Goal: Task Accomplishment & Management: Complete application form

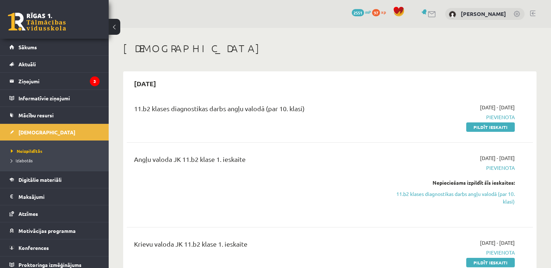
scroll to position [36, 0]
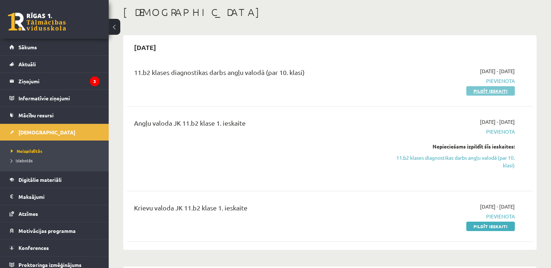
click at [494, 91] on link "Pildīt ieskaiti" at bounding box center [490, 90] width 49 height 9
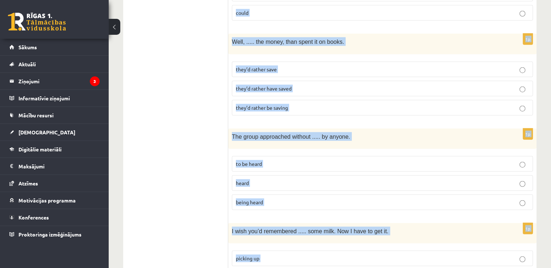
scroll to position [1819, 0]
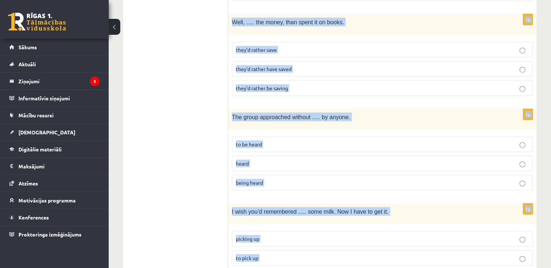
drag, startPoint x: 235, startPoint y: 132, endPoint x: 308, endPoint y: 247, distance: 135.4
copy form "Lore ips dolorsit ame consec adi elitsed doeius. 4t Inc  Ut lab etdo magna al e…"
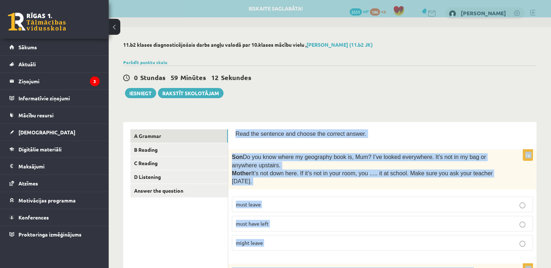
scroll to position [0, 0]
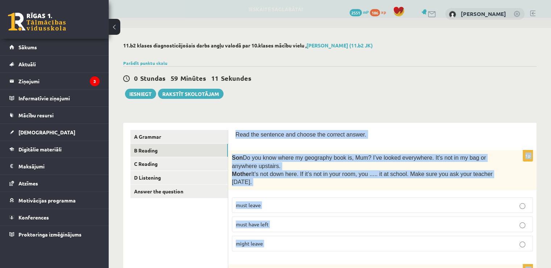
click at [186, 147] on link "B Reading" at bounding box center [178, 150] width 97 height 13
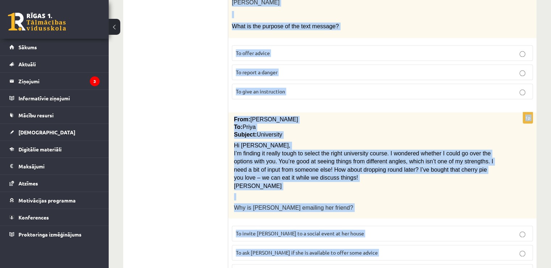
scroll to position [848, 0]
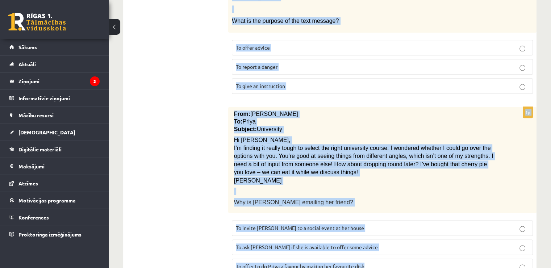
drag, startPoint x: 236, startPoint y: 96, endPoint x: 384, endPoint y: 241, distance: 207.8
copy form "Read the text and choose the correct answer. 1p Electric scooter for sale £1,00…"
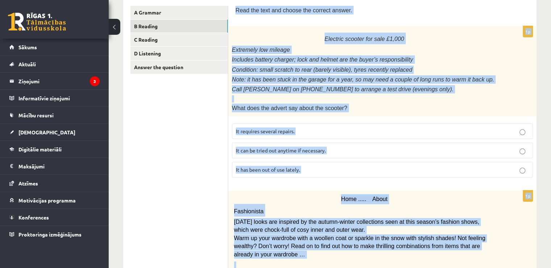
scroll to position [0, 0]
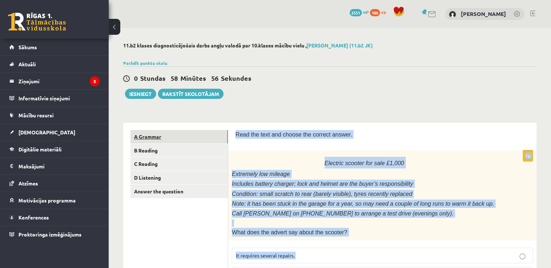
click at [197, 135] on link "A Grammar" at bounding box center [178, 136] width 97 height 13
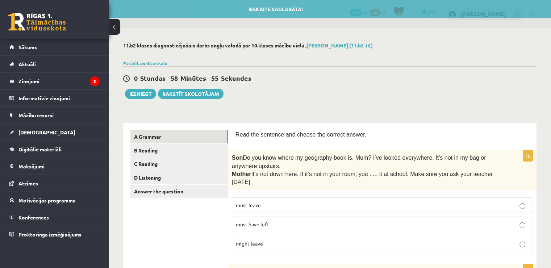
click at [381, 85] on div "0 Stundas 58 Minūtes 55 Sekundes Ieskaite saglabāta! Iesniegt Rakstīt skolotājam" at bounding box center [329, 82] width 413 height 33
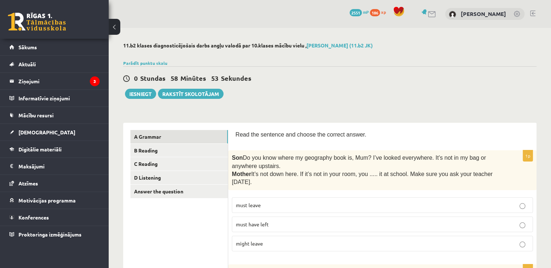
scroll to position [36, 0]
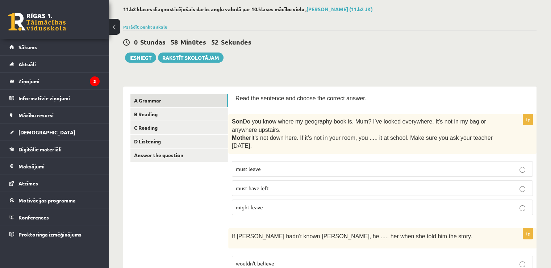
click at [300, 187] on p "must have left" at bounding box center [382, 188] width 293 height 8
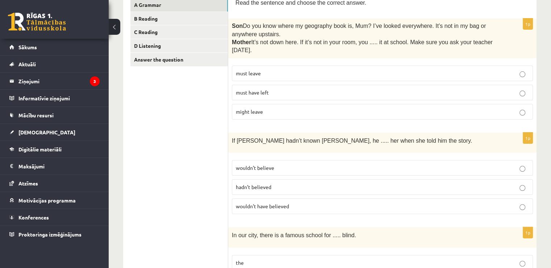
scroll to position [145, 0]
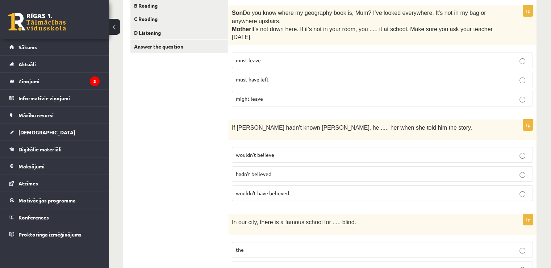
click at [239, 195] on p "wouldn’t have believed" at bounding box center [382, 193] width 293 height 8
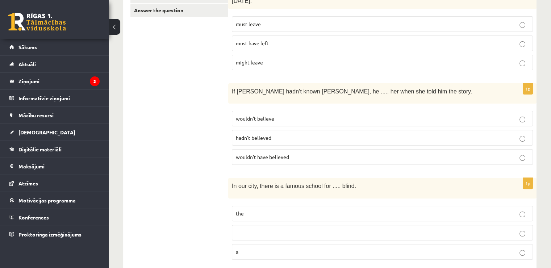
click at [244, 210] on p "the" at bounding box center [382, 214] width 293 height 8
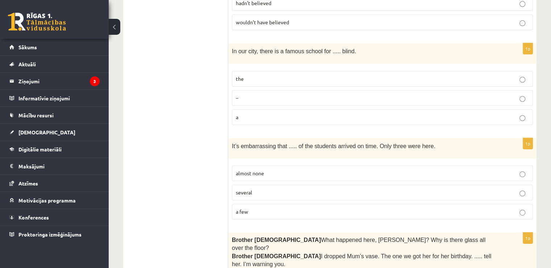
scroll to position [326, 0]
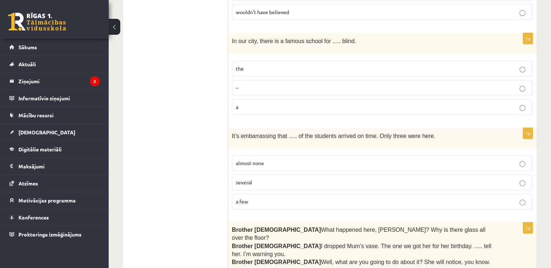
click at [270, 163] on p "almost none" at bounding box center [382, 163] width 293 height 8
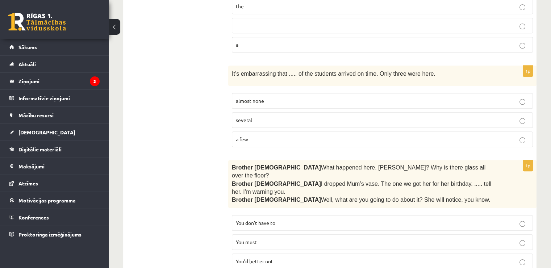
scroll to position [434, 0]
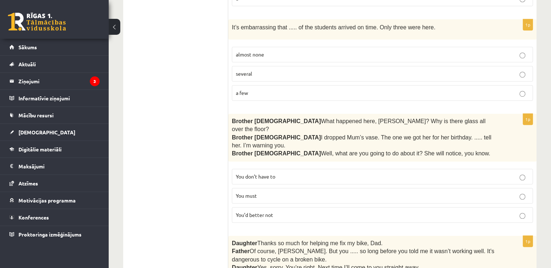
click at [241, 211] on span "You’d better not" at bounding box center [254, 214] width 37 height 7
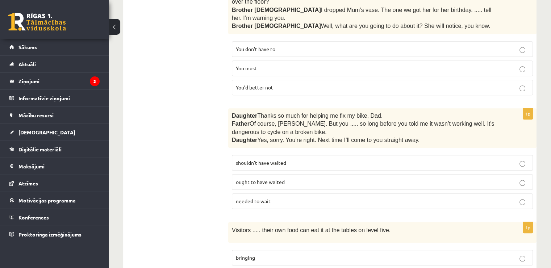
scroll to position [579, 0]
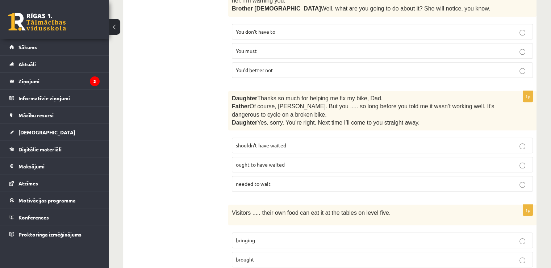
click at [244, 142] on span "shouldn’t have waited" at bounding box center [261, 145] width 50 height 7
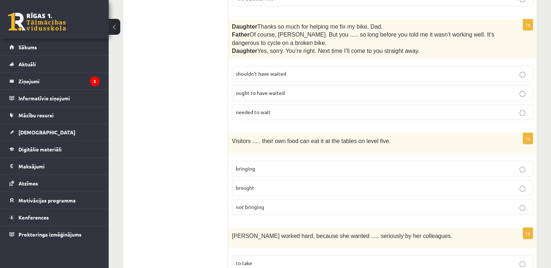
scroll to position [651, 0]
click at [239, 160] on label "bringing" at bounding box center [382, 168] width 301 height 16
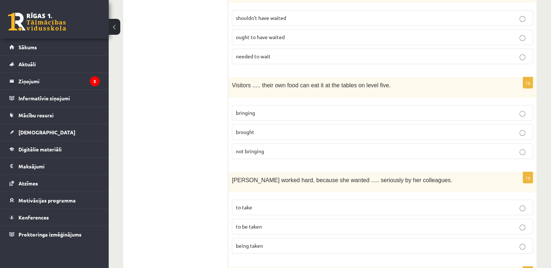
scroll to position [724, 0]
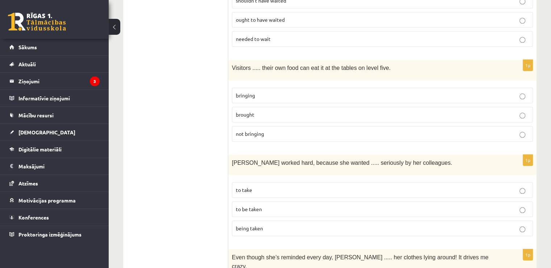
click at [239, 206] on span "to be taken" at bounding box center [249, 209] width 26 height 7
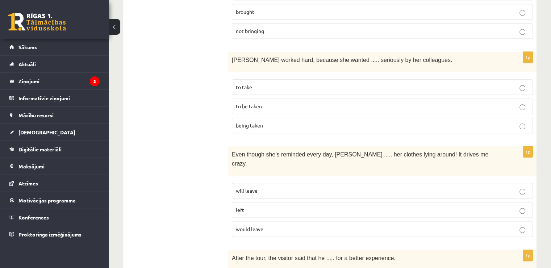
scroll to position [832, 0]
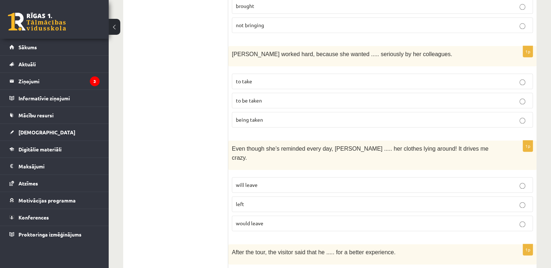
click at [255, 173] on fieldset "will leave left would leave" at bounding box center [382, 203] width 301 height 60
click at [253, 181] on span "will leave" at bounding box center [247, 184] width 22 height 7
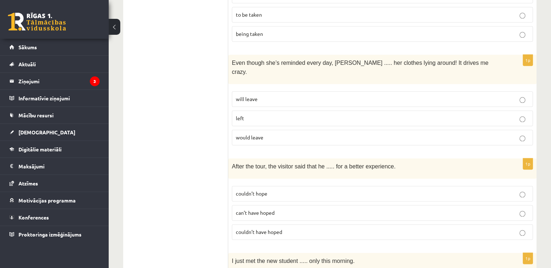
scroll to position [941, 0]
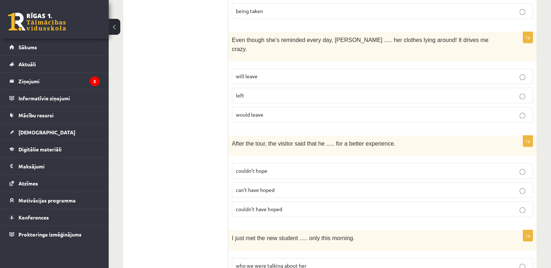
click at [237, 205] on p "couldn’t have hoped" at bounding box center [382, 209] width 293 height 8
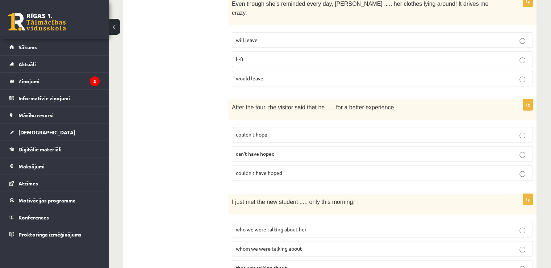
scroll to position [1013, 0]
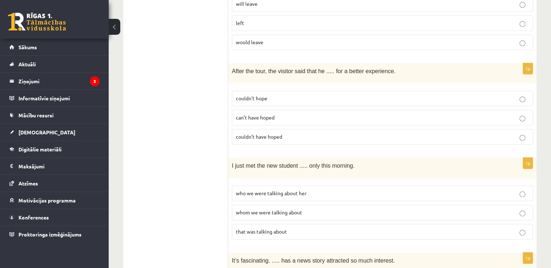
click at [247, 209] on span "whom we were talking about" at bounding box center [269, 212] width 66 height 7
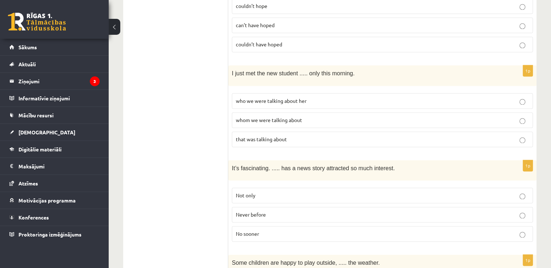
scroll to position [1122, 0]
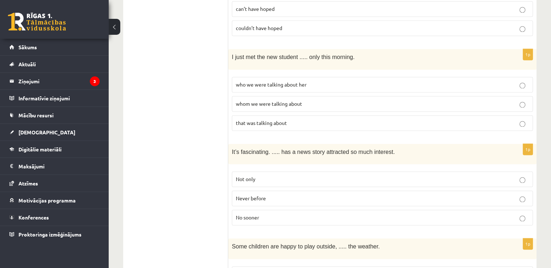
click at [245, 195] on span "Never before" at bounding box center [251, 198] width 30 height 7
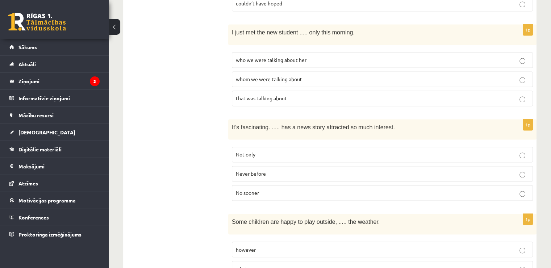
scroll to position [1231, 0]
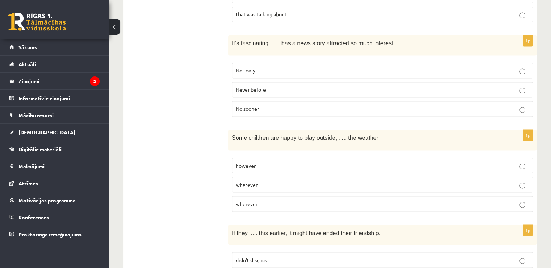
click at [248, 181] on span "whatever" at bounding box center [247, 184] width 22 height 7
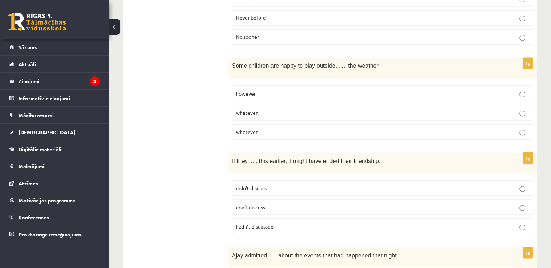
scroll to position [1303, 0]
click at [243, 222] on span "hadn’t discussed" at bounding box center [255, 225] width 38 height 7
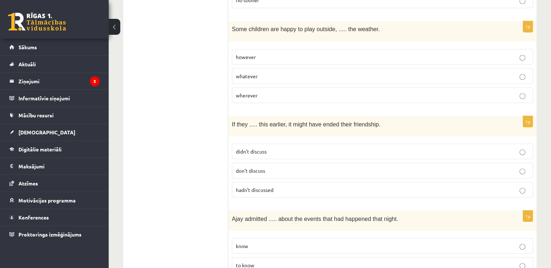
click at [314, 186] on p "hadn’t discussed" at bounding box center [382, 190] width 293 height 8
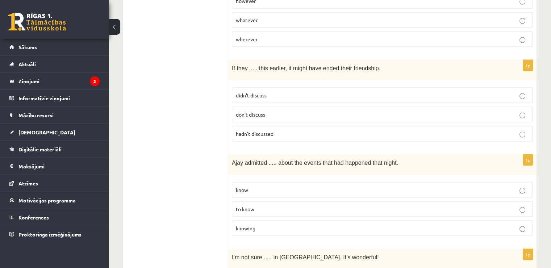
scroll to position [1412, 0]
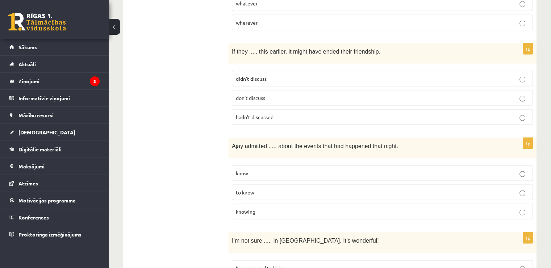
click at [243, 208] on span "knowing" at bounding box center [246, 211] width 20 height 7
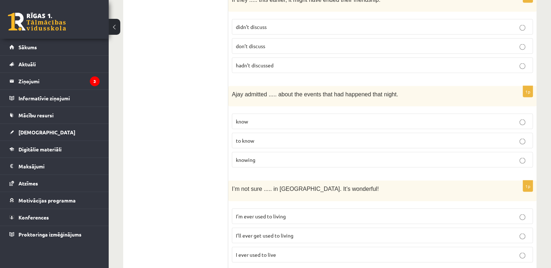
scroll to position [1484, 0]
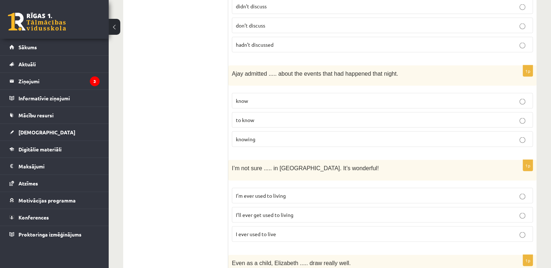
click at [241, 211] on span "I’ll ever get used to living" at bounding box center [265, 214] width 58 height 7
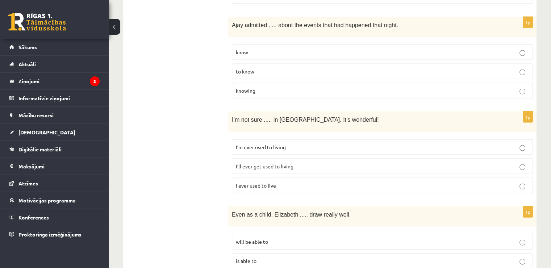
scroll to position [1556, 0]
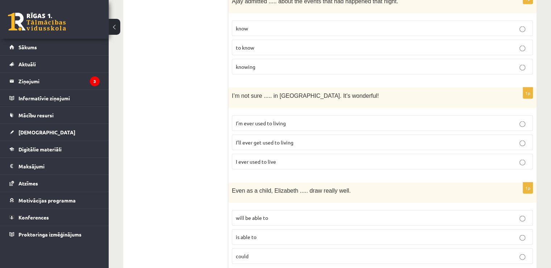
click at [233, 248] on label "could" at bounding box center [382, 256] width 301 height 16
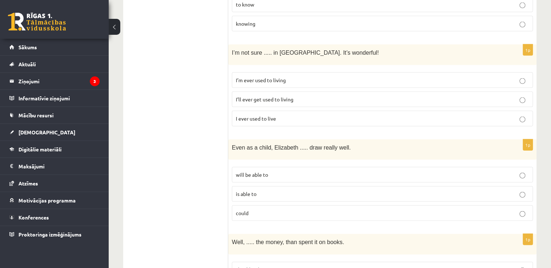
scroll to position [1701, 0]
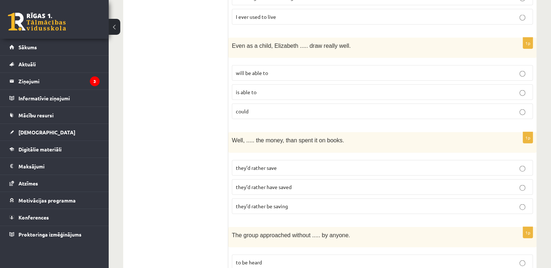
click at [249, 184] on span "they’d rather have saved" at bounding box center [264, 187] width 56 height 7
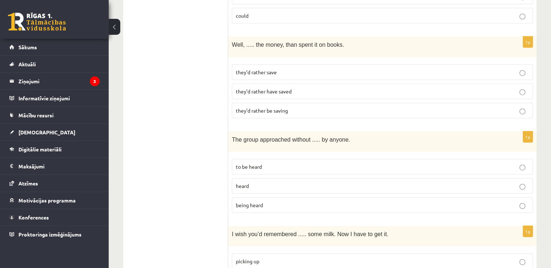
scroll to position [1810, 0]
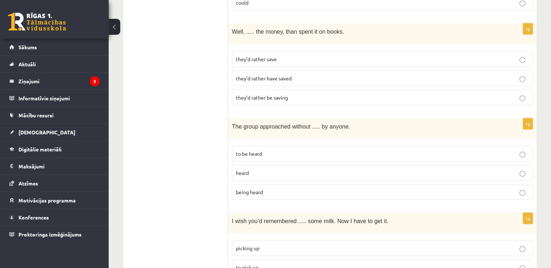
click at [244, 189] on span "being heard" at bounding box center [249, 192] width 27 height 7
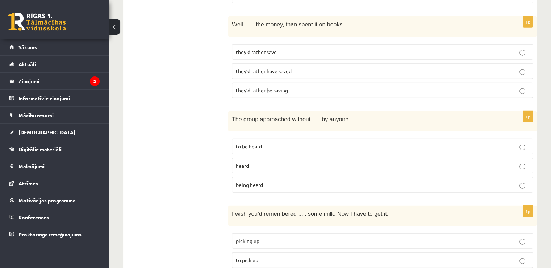
scroll to position [1819, 0]
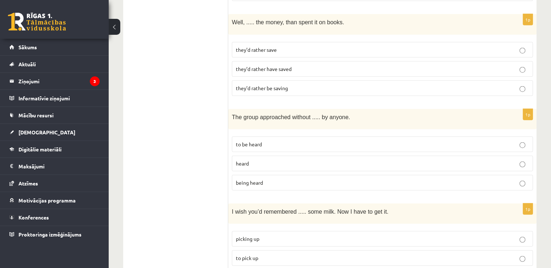
click at [240, 254] on span "to pick up" at bounding box center [247, 257] width 22 height 7
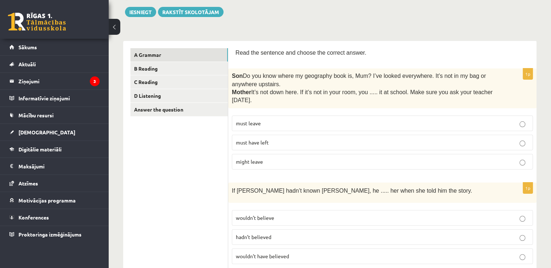
scroll to position [9, 0]
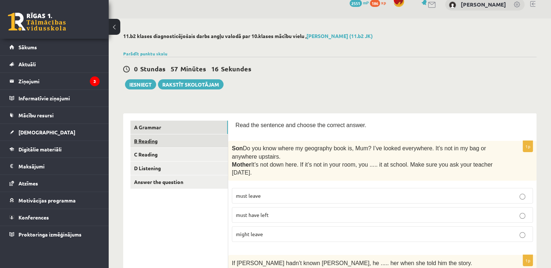
click at [169, 142] on link "B Reading" at bounding box center [178, 140] width 97 height 13
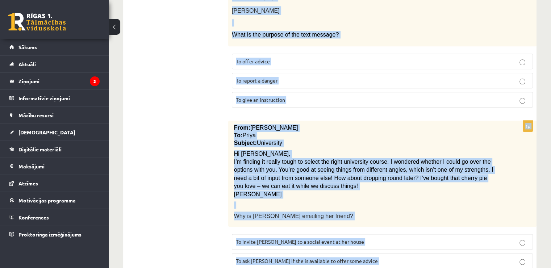
scroll to position [848, 0]
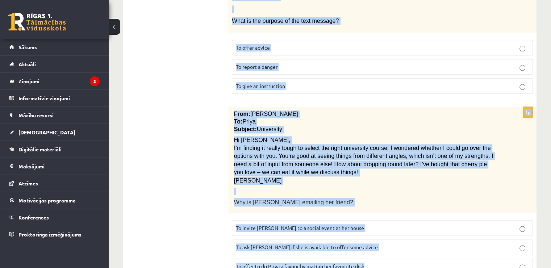
drag, startPoint x: 236, startPoint y: 133, endPoint x: 382, endPoint y: 239, distance: 180.6
copy form "Read the text and choose the correct answer. 1p Electric scooter for sale £1,00…"
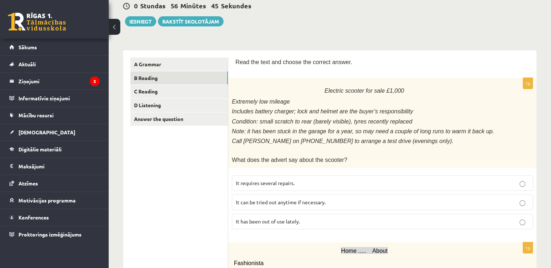
scroll to position [109, 0]
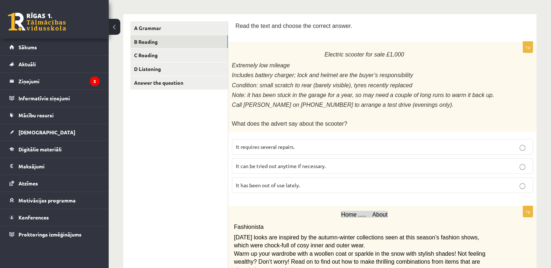
click at [253, 182] on span "It has been out of use lately." at bounding box center [268, 185] width 64 height 7
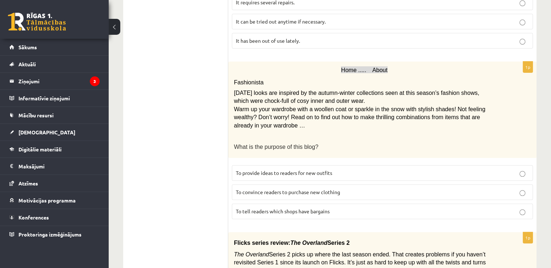
scroll to position [253, 0]
click at [252, 169] on span "To provide ideas to readers for new outfits" at bounding box center [284, 172] width 96 height 7
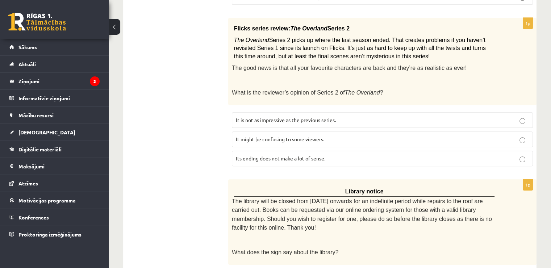
scroll to position [471, 0]
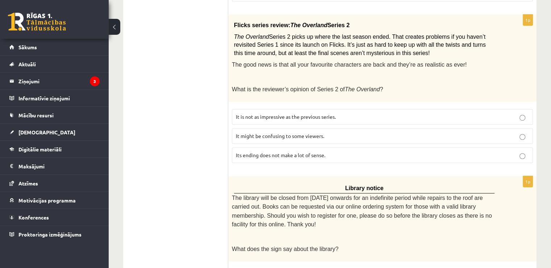
click at [248, 132] on span "It might be confusing to some viewers." at bounding box center [280, 135] width 88 height 7
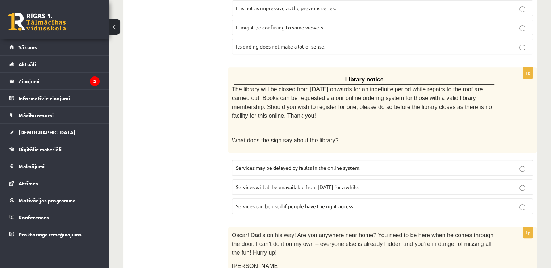
scroll to position [615, 0]
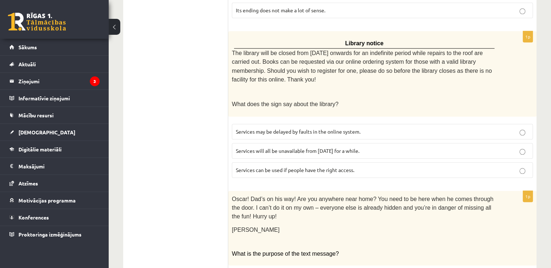
click at [245, 166] on span "Services can be used if people have the right access." at bounding box center [295, 169] width 118 height 7
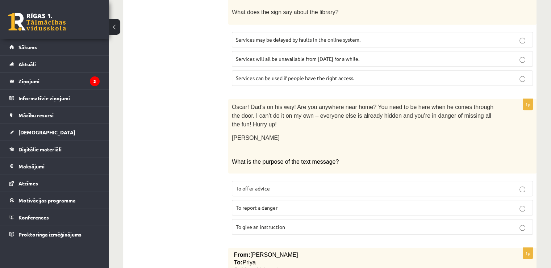
scroll to position [724, 0]
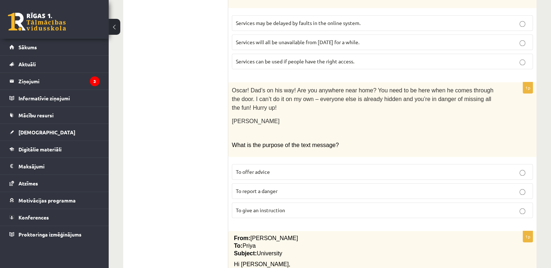
click at [242, 206] on p "To give an instruction" at bounding box center [382, 210] width 293 height 8
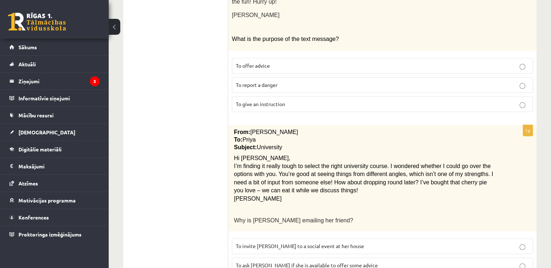
scroll to position [848, 0]
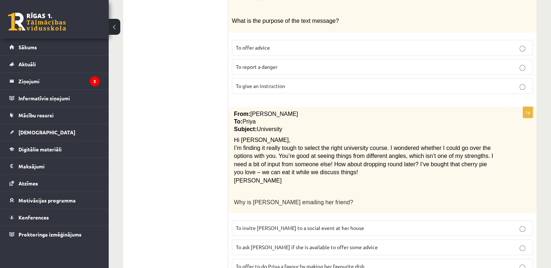
click at [241, 244] on span "To ask Priya if she is available to offer some advice" at bounding box center [307, 247] width 142 height 7
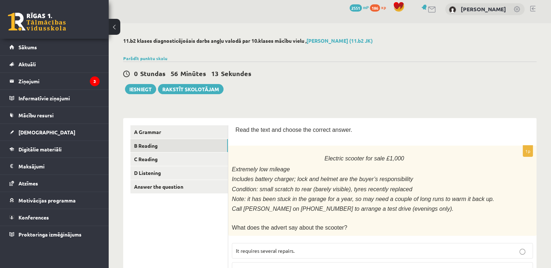
scroll to position [0, 0]
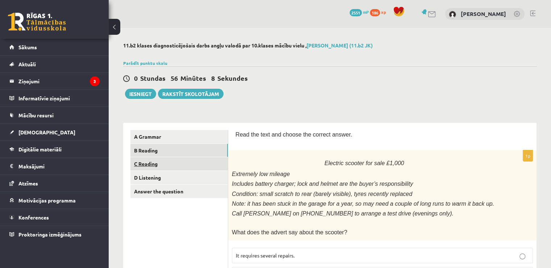
click at [188, 158] on link "C Reading" at bounding box center [178, 163] width 97 height 13
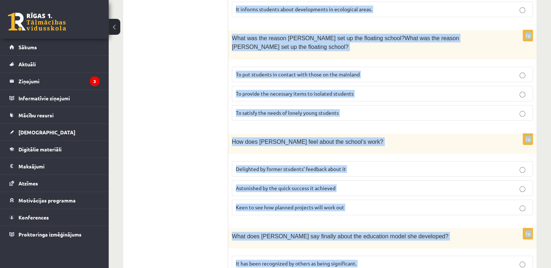
scroll to position [717, 0]
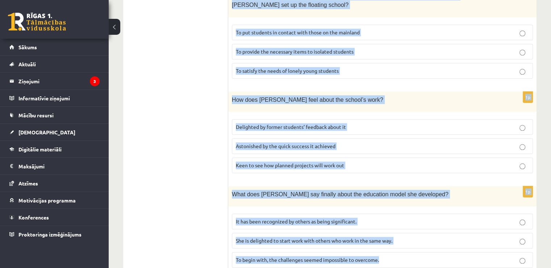
drag, startPoint x: 236, startPoint y: 61, endPoint x: 384, endPoint y: 234, distance: 227.4
copy form "Read the article about an unusual school and choose the correct answer for each…"
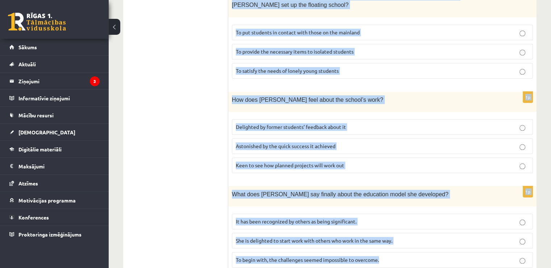
drag, startPoint x: 235, startPoint y: 134, endPoint x: 392, endPoint y: 243, distance: 190.5
copy form "Read the article about an unusual school and choose the correct answer for each…"
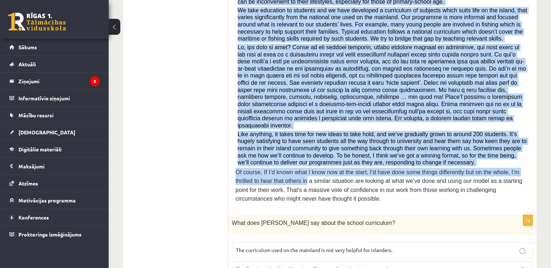
scroll to position [210, 0]
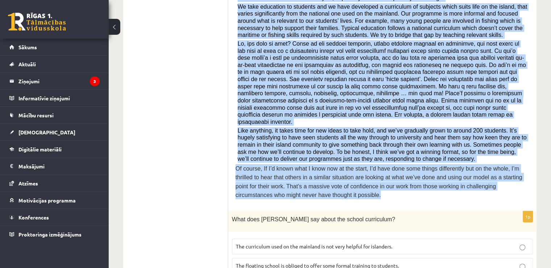
drag, startPoint x: 235, startPoint y: 69, endPoint x: 284, endPoint y: 184, distance: 124.8
click at [284, 184] on div "Read the article about an unusual school and choose the correct answer for each…" at bounding box center [382, 62] width 294 height 284
copy div "Read the article about an unusual school and choose the correct answer for each…"
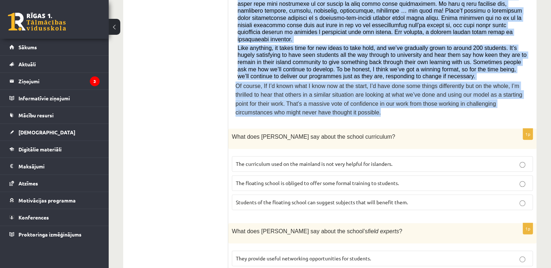
scroll to position [319, 0]
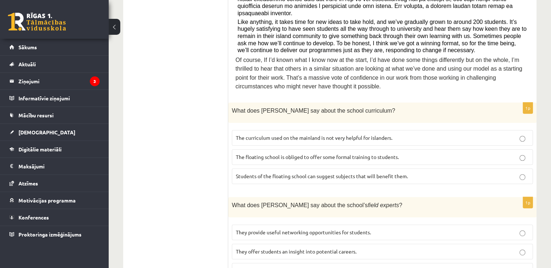
click at [222, 174] on ul "A Grammar B Reading C Reading D Listening Answer the question" at bounding box center [179, 241] width 98 height 860
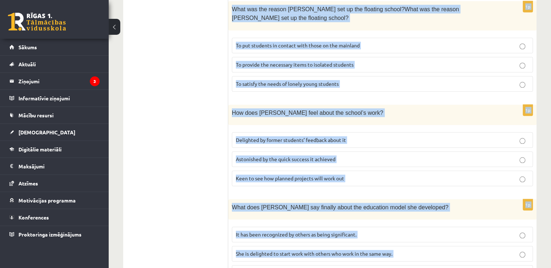
scroll to position [717, 0]
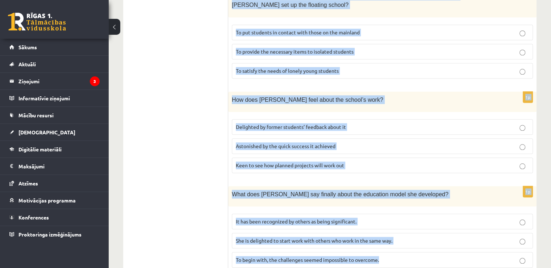
drag, startPoint x: 232, startPoint y: 97, endPoint x: 384, endPoint y: 248, distance: 215.0
copy form "What does Anna say about the school curriculum? The curriculum used on the main…"
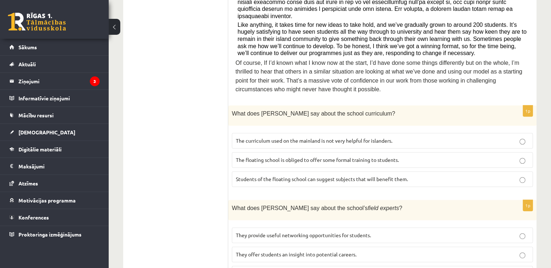
scroll to position [319, 0]
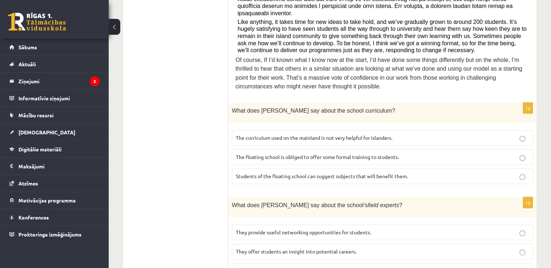
click at [258, 134] on span "The curriculum used on the mainland is not very helpful for islanders." at bounding box center [314, 137] width 156 height 7
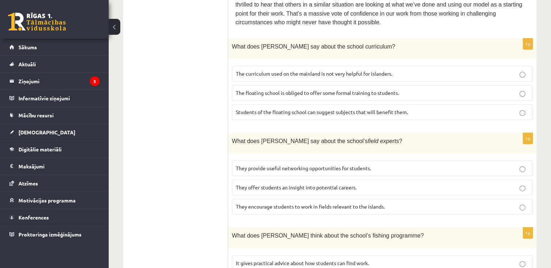
scroll to position [427, 0]
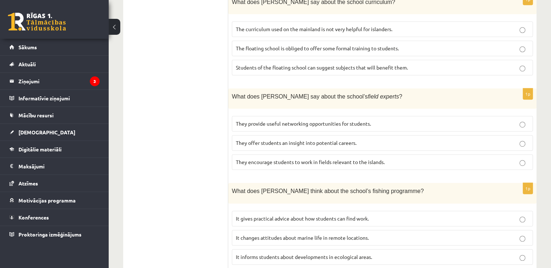
click at [248, 139] on p "They offer students an insight into potential careers." at bounding box center [382, 143] width 293 height 8
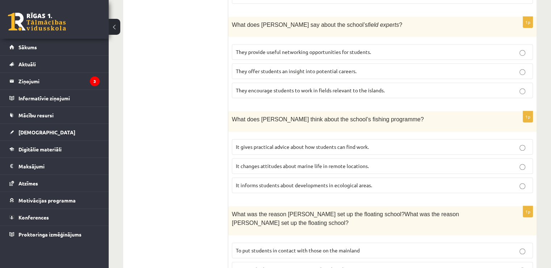
scroll to position [499, 0]
click at [242, 181] on span "It informs students about developments in ecological areas." at bounding box center [304, 184] width 136 height 7
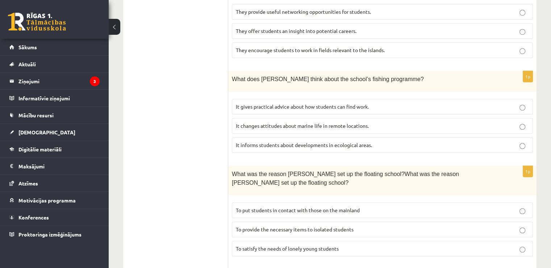
scroll to position [608, 0]
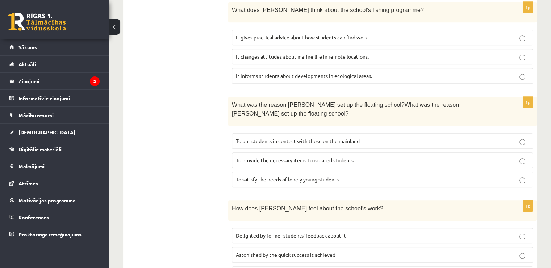
click at [237, 157] on span "To provide the necessary items to isolated students" at bounding box center [295, 160] width 118 height 7
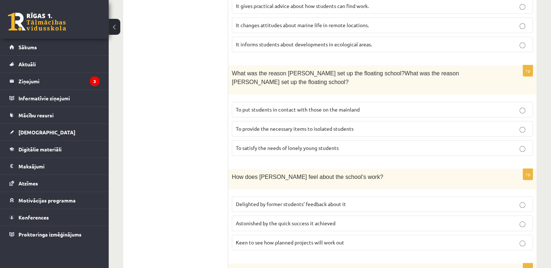
scroll to position [680, 0]
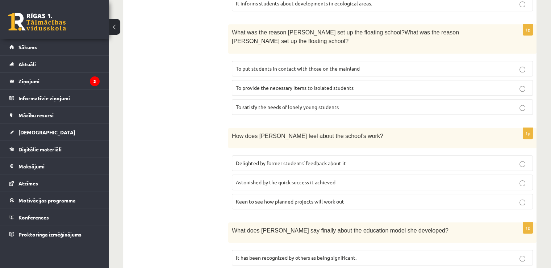
click at [246, 160] on span "Delighted by former students’ feedback about it" at bounding box center [291, 163] width 110 height 7
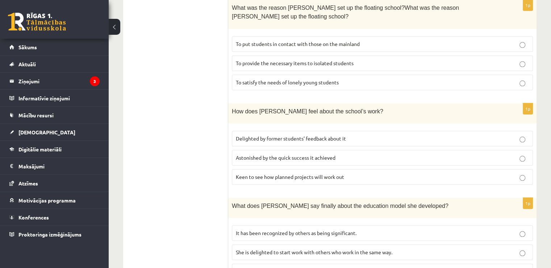
scroll to position [717, 0]
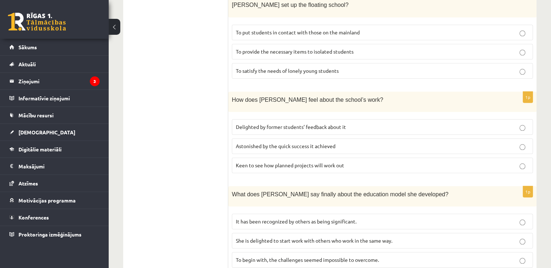
click at [247, 214] on label "It has been recognized by others as being significant." at bounding box center [382, 222] width 301 height 16
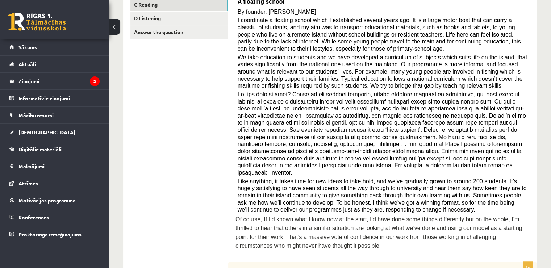
scroll to position [0, 0]
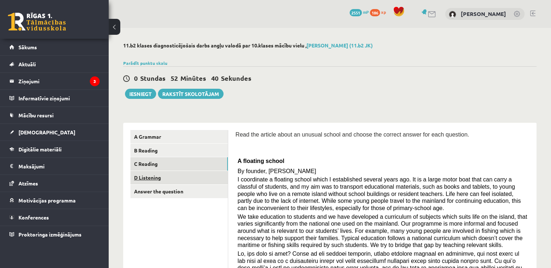
click at [191, 177] on link "D Listening" at bounding box center [178, 177] width 97 height 13
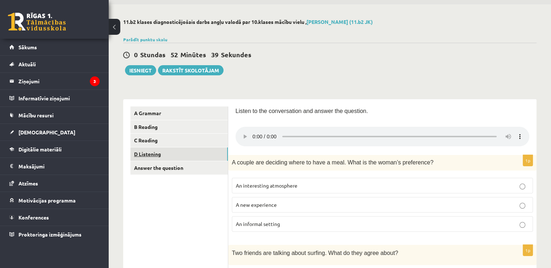
scroll to position [36, 0]
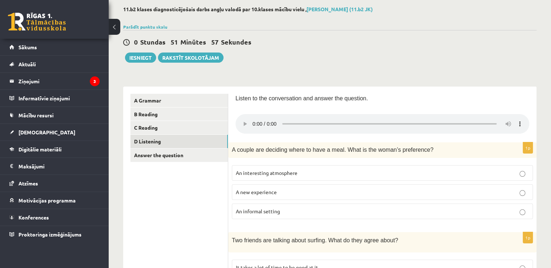
click at [321, 190] on p "A new experience" at bounding box center [382, 192] width 293 height 8
drag, startPoint x: 233, startPoint y: 163, endPoint x: 279, endPoint y: 213, distance: 68.6
click at [279, 213] on fieldset "An interesting atmosphere A new experience An informal setting" at bounding box center [382, 191] width 301 height 60
drag, startPoint x: 230, startPoint y: 161, endPoint x: 279, endPoint y: 213, distance: 71.2
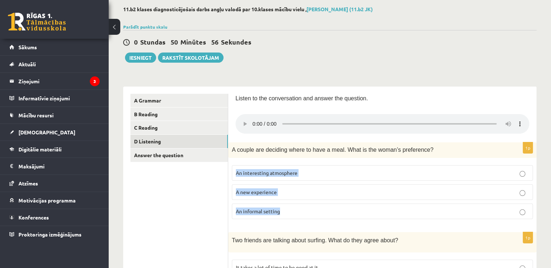
click at [284, 213] on div "1p A couple are deciding where to have a meal. What is the woman’s preference? …" at bounding box center [382, 183] width 308 height 82
click at [256, 208] on span "An informal setting" at bounding box center [258, 211] width 44 height 7
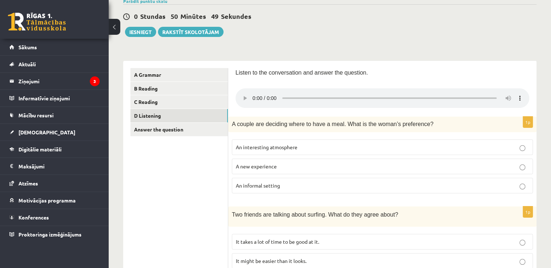
scroll to position [109, 0]
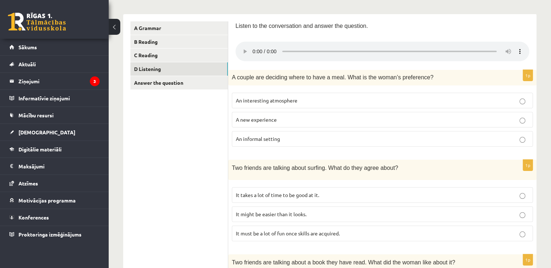
click at [341, 236] on label "It must be a lot of fun once skills are acquired." at bounding box center [382, 233] width 301 height 16
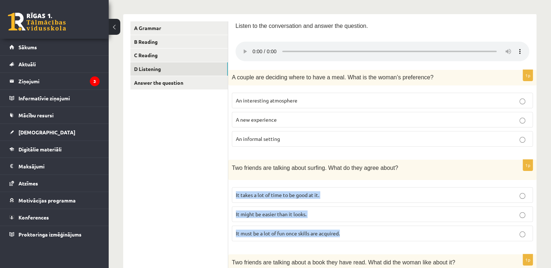
drag, startPoint x: 232, startPoint y: 184, endPoint x: 343, endPoint y: 233, distance: 121.1
click at [343, 233] on fieldset "It takes a lot of time to be good at it. It might be easier than it looks. It m…" at bounding box center [382, 214] width 301 height 60
click at [322, 240] on fieldset "It takes a lot of time to be good at it. It might be easier than it looks. It m…" at bounding box center [382, 214] width 301 height 60
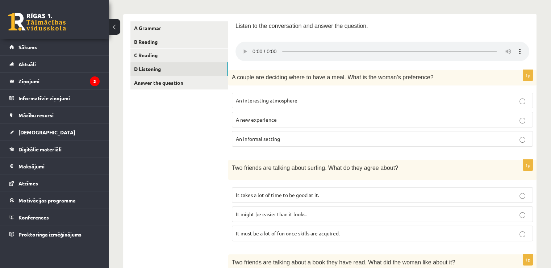
click at [307, 194] on span "It takes a lot of time to be good at it." at bounding box center [277, 194] width 83 height 7
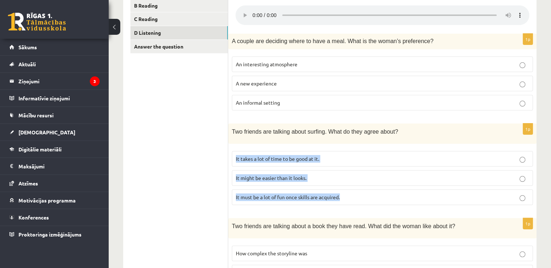
drag, startPoint x: 231, startPoint y: 151, endPoint x: 340, endPoint y: 199, distance: 119.3
click at [340, 199] on div "1p Two friends are talking about surfing. What do they agree about? It takes a …" at bounding box center [382, 166] width 308 height 87
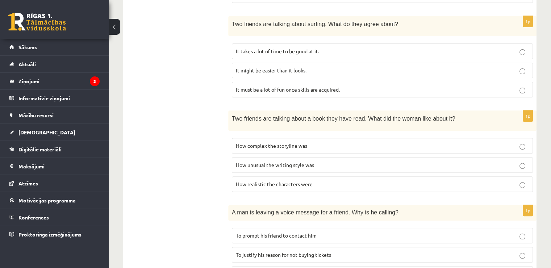
scroll to position [253, 0]
click at [283, 88] on span "It must be a lot of fun once skills are acquired." at bounding box center [288, 88] width 104 height 7
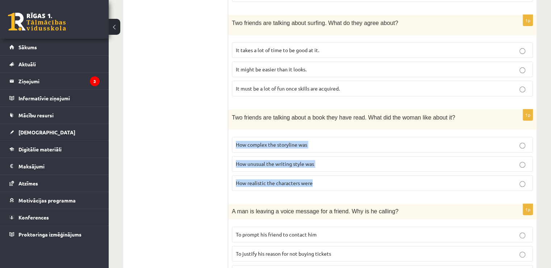
drag, startPoint x: 235, startPoint y: 133, endPoint x: 318, endPoint y: 179, distance: 95.1
click at [318, 179] on div "1p Two friends are talking about a book they have read. What did the woman like…" at bounding box center [382, 152] width 308 height 87
click at [203, 184] on ul "A Grammar B Reading C Reading D Listening Answer the question" at bounding box center [179, 176] width 98 height 599
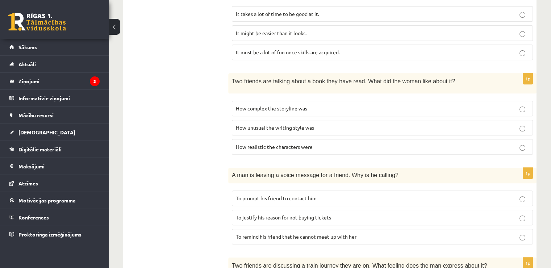
scroll to position [326, 0]
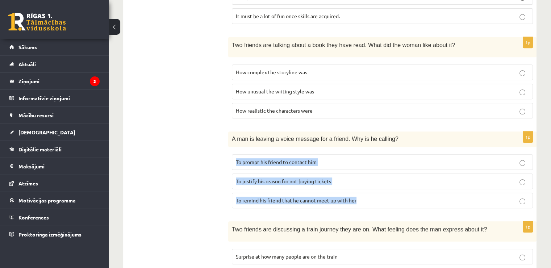
drag, startPoint x: 232, startPoint y: 149, endPoint x: 356, endPoint y: 197, distance: 133.3
click at [356, 197] on div "1p A man is leaving a voice message for a friend. Why is he calling? To prompt …" at bounding box center [382, 172] width 308 height 82
click at [359, 210] on div "1p A man is leaving a voice message for a friend. Why is he calling? To prompt …" at bounding box center [382, 172] width 308 height 82
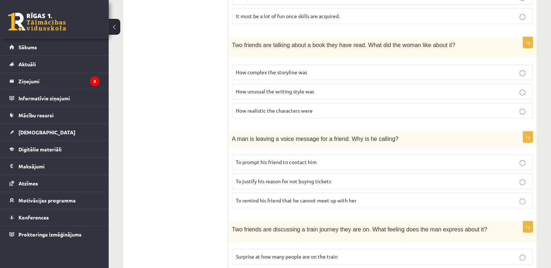
click at [362, 200] on p "To remind his friend that he cannot meet up with her" at bounding box center [382, 201] width 293 height 8
drag, startPoint x: 232, startPoint y: 149, endPoint x: 236, endPoint y: 158, distance: 9.9
click at [234, 156] on fieldset "To prompt his friend to contact him To justify his reason for not buying ticket…" at bounding box center [382, 181] width 301 height 60
click at [249, 177] on p "To justify his reason for not buying tickets" at bounding box center [382, 181] width 293 height 8
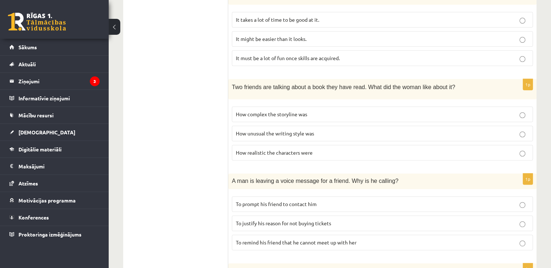
scroll to position [290, 0]
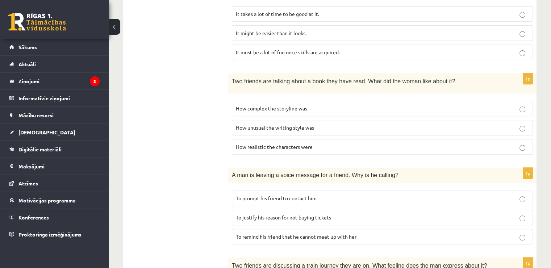
click at [334, 194] on p "To prompt his friend to contact him" at bounding box center [382, 198] width 293 height 8
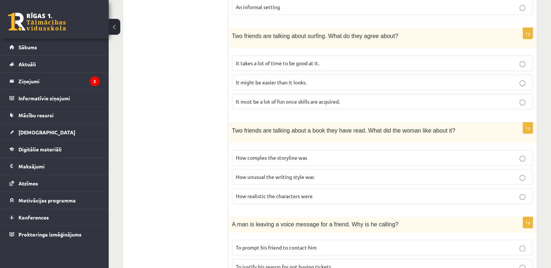
scroll to position [253, 0]
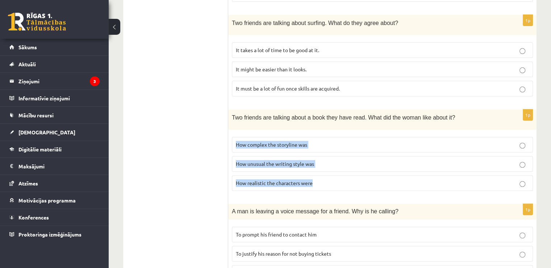
drag, startPoint x: 230, startPoint y: 130, endPoint x: 317, endPoint y: 185, distance: 102.7
click at [317, 185] on div "1p Two friends are talking about a book they have read. What did the woman like…" at bounding box center [382, 152] width 308 height 87
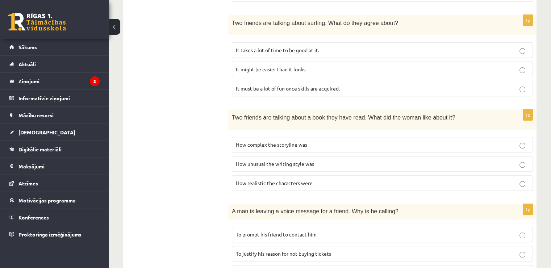
drag, startPoint x: 128, startPoint y: 89, endPoint x: 133, endPoint y: 90, distance: 5.5
click at [132, 90] on div "A Grammar B Reading C Reading D Listening Answer the question" at bounding box center [175, 175] width 105 height 613
click at [290, 161] on span "How unusual the writing style was" at bounding box center [275, 163] width 78 height 7
click at [290, 175] on label "How realistic the characters were" at bounding box center [382, 183] width 301 height 16
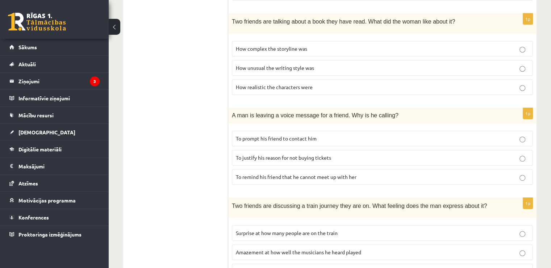
scroll to position [362, 0]
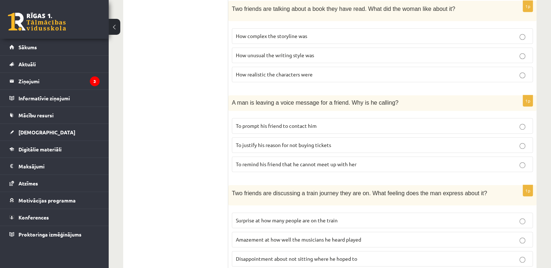
click at [317, 54] on p "How unusual the writing style was" at bounding box center [382, 55] width 293 height 8
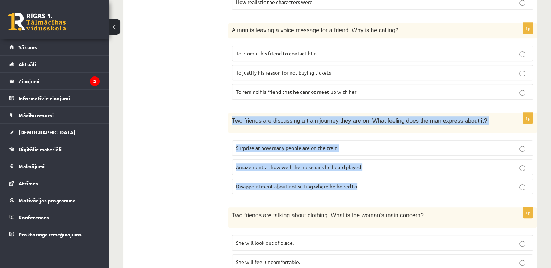
drag, startPoint x: 231, startPoint y: 117, endPoint x: 356, endPoint y: 184, distance: 142.2
click at [356, 184] on div "1p Two friends are discussing a train journey they are on. What feeling does th…" at bounding box center [382, 156] width 308 height 87
drag, startPoint x: 196, startPoint y: 178, endPoint x: 217, endPoint y: 175, distance: 21.6
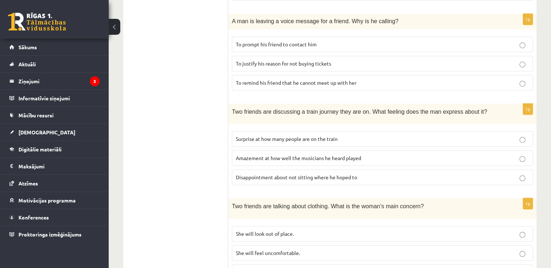
scroll to position [477, 0]
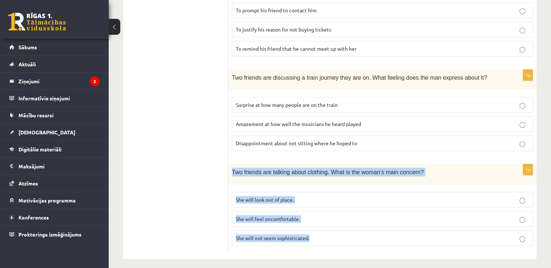
drag, startPoint x: 231, startPoint y: 169, endPoint x: 310, endPoint y: 237, distance: 103.9
click at [310, 237] on div "1p Two friends are talking about clothing. What is the woman’s main concern? Sh…" at bounding box center [382, 207] width 308 height 87
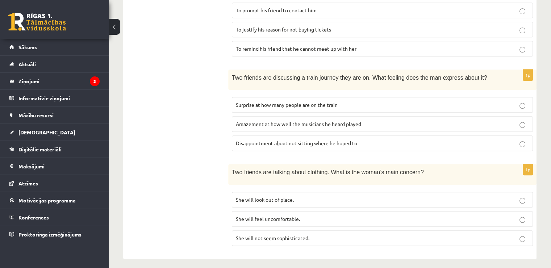
click at [258, 215] on span "She will feel uncomfortable." at bounding box center [268, 218] width 64 height 7
click at [269, 235] on span "She will not seem sophisticated." at bounding box center [272, 238] width 73 height 7
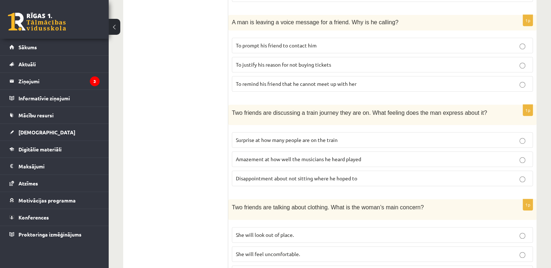
scroll to position [441, 0]
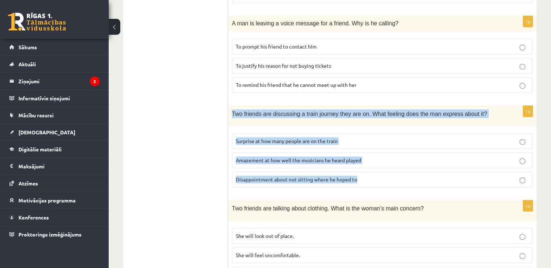
drag, startPoint x: 232, startPoint y: 111, endPoint x: 359, endPoint y: 176, distance: 142.9
click at [359, 176] on div "1p Two friends are discussing a train journey they are on. What feeling does th…" at bounding box center [382, 149] width 308 height 87
click at [399, 177] on p "Disappointment about not sitting where he hoped to" at bounding box center [382, 180] width 293 height 8
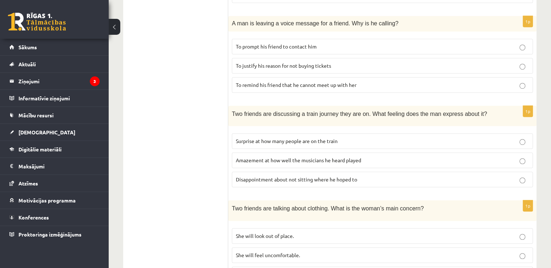
click at [316, 137] on p "Surprise at how many people are on the train" at bounding box center [382, 141] width 293 height 8
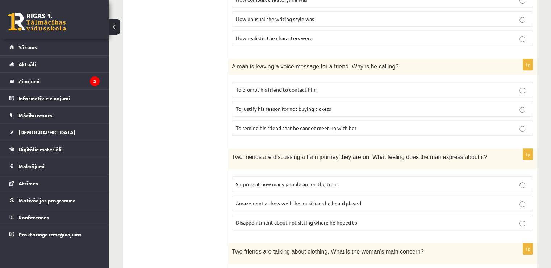
scroll to position [471, 0]
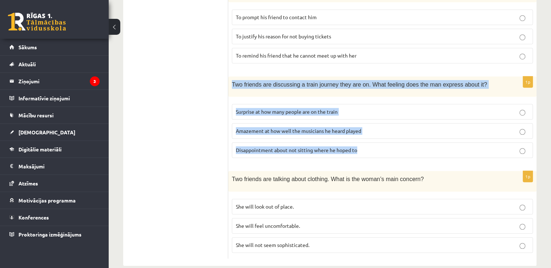
drag, startPoint x: 232, startPoint y: 81, endPoint x: 360, endPoint y: 142, distance: 142.2
click at [360, 142] on div "1p Two friends are discussing a train journey they are on. What feeling does th…" at bounding box center [382, 119] width 308 height 87
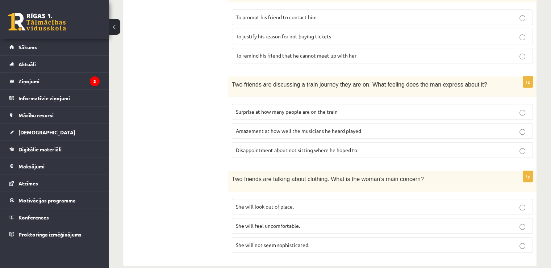
click at [358, 147] on p "Disappointment about not sitting where he hoped to" at bounding box center [382, 150] width 293 height 8
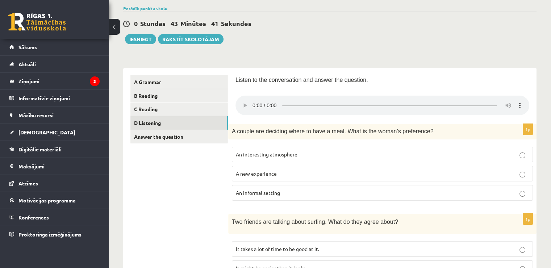
scroll to position [0, 0]
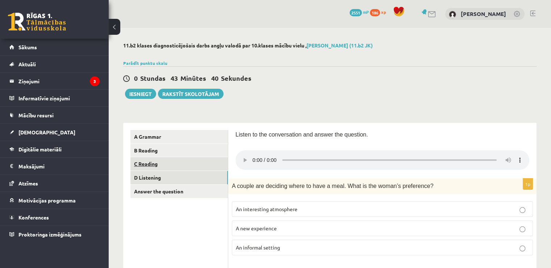
click at [192, 164] on link "C Reading" at bounding box center [178, 163] width 97 height 13
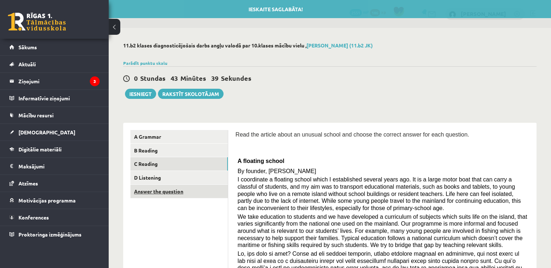
click at [198, 187] on link "Answer the question" at bounding box center [178, 191] width 97 height 13
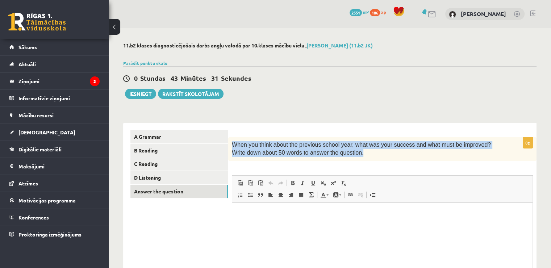
drag, startPoint x: 232, startPoint y: 143, endPoint x: 350, endPoint y: 156, distance: 118.7
click at [350, 156] on p "When you think about the previous school year, what was your success and what m…" at bounding box center [364, 149] width 265 height 16
click at [328, 161] on div "When you think about the previous school year, what was your success and what m…" at bounding box center [382, 149] width 308 height 24
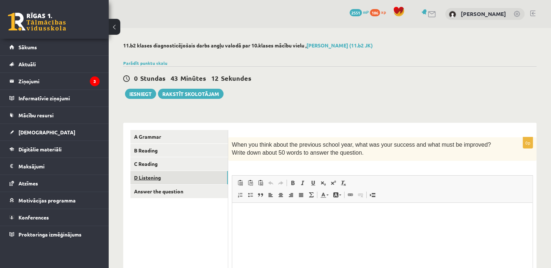
click at [218, 176] on link "D Listening" at bounding box center [178, 177] width 97 height 13
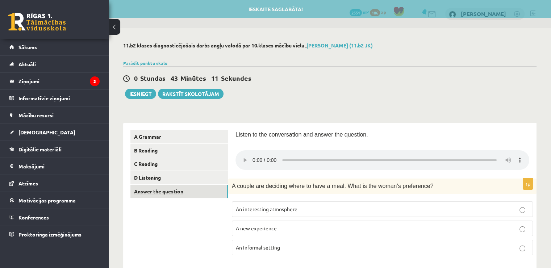
click at [216, 195] on link "Answer the question" at bounding box center [178, 191] width 97 height 13
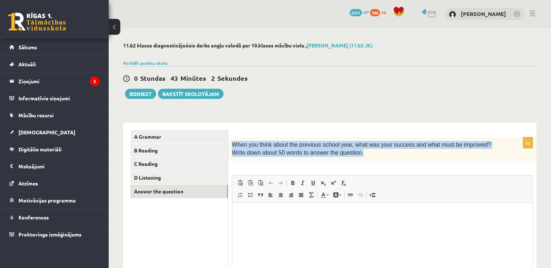
drag, startPoint x: 340, startPoint y: 154, endPoint x: 232, endPoint y: 144, distance: 109.1
click at [232, 144] on p "When you think about the previous school year, what was your success and what m…" at bounding box center [364, 149] width 265 height 16
click at [292, 110] on div "11.b2 klases diagnosticējošais darbs angļu valodā par 10.klases mācību vielu , …" at bounding box center [330, 188] width 442 height 320
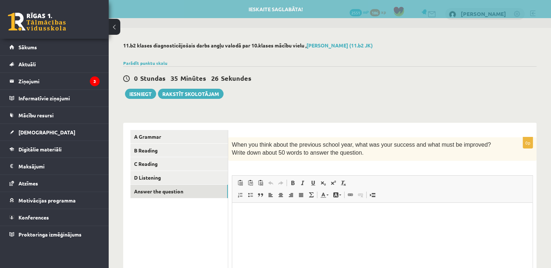
click at [273, 222] on html at bounding box center [382, 213] width 300 height 22
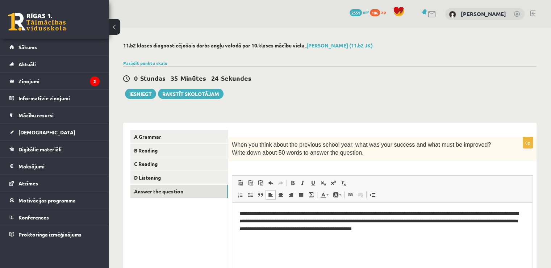
click at [478, 236] on html "**********" at bounding box center [382, 220] width 300 height 37
click at [487, 230] on p "**********" at bounding box center [382, 221] width 286 height 22
click at [482, 233] on html "**********" at bounding box center [382, 220] width 300 height 37
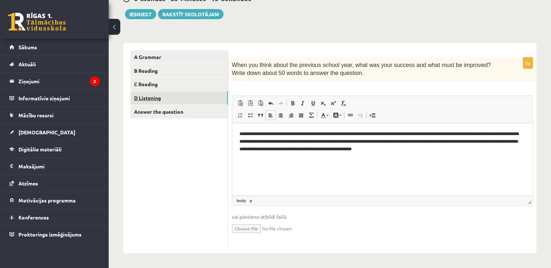
click at [181, 99] on link "D Listening" at bounding box center [178, 97] width 97 height 13
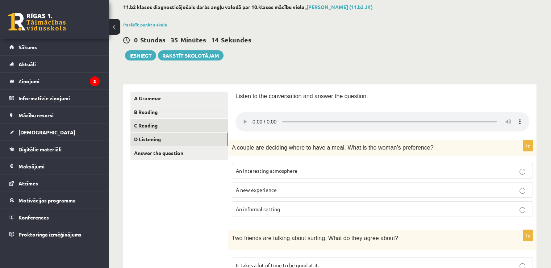
scroll to position [7, 0]
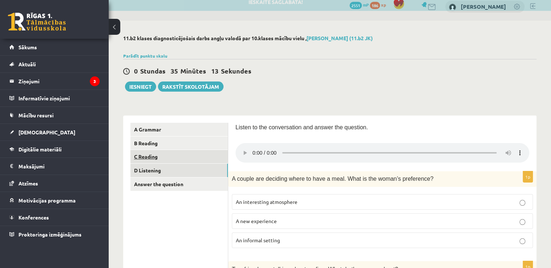
click at [200, 155] on link "C Reading" at bounding box center [178, 156] width 97 height 13
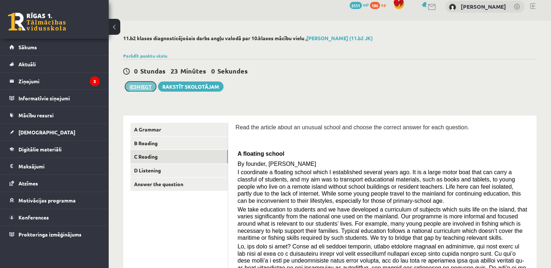
click at [146, 86] on button "Iesniegt" at bounding box center [140, 86] width 31 height 10
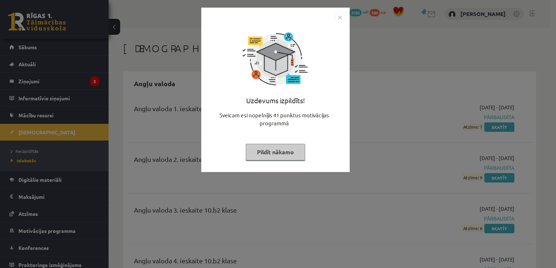
click at [342, 17] on img "Close" at bounding box center [339, 17] width 11 height 11
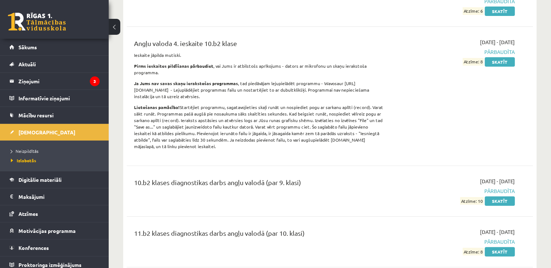
scroll to position [253, 0]
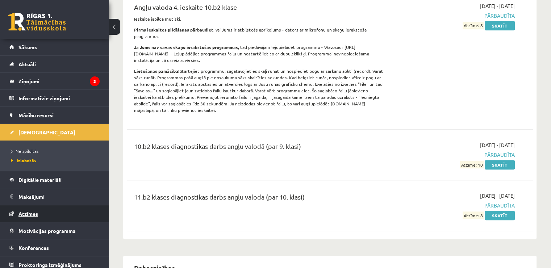
click at [55, 208] on link "Atzīmes" at bounding box center [54, 213] width 90 height 17
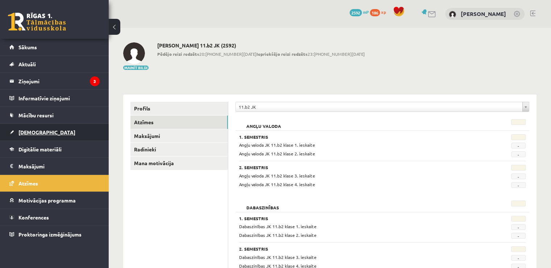
click at [64, 132] on link "[DEMOGRAPHIC_DATA]" at bounding box center [54, 132] width 90 height 17
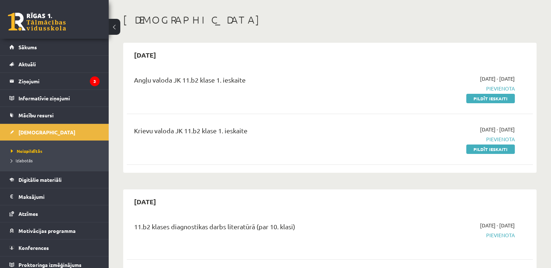
scroll to position [72, 0]
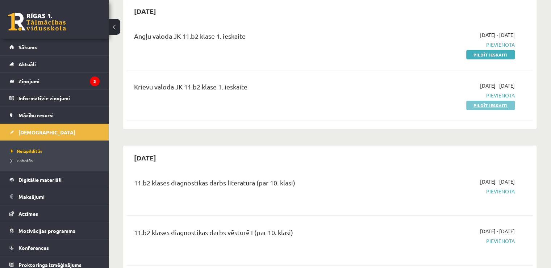
click at [498, 101] on link "Pildīt ieskaiti" at bounding box center [490, 105] width 49 height 9
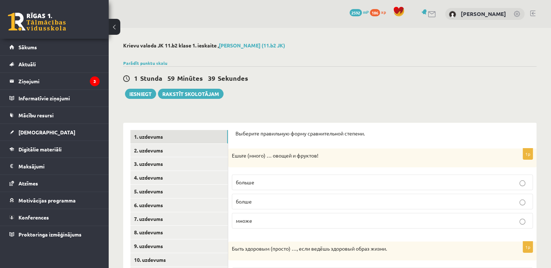
scroll to position [109, 0]
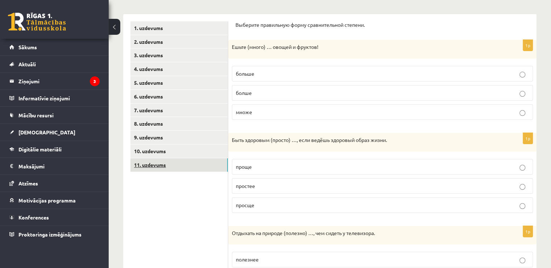
click at [210, 163] on link "11. uzdevums" at bounding box center [178, 164] width 97 height 13
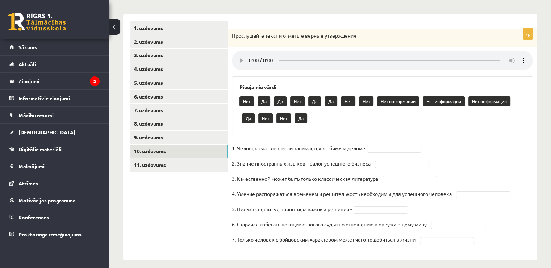
click at [204, 149] on link "10. uzdevums" at bounding box center [178, 150] width 97 height 13
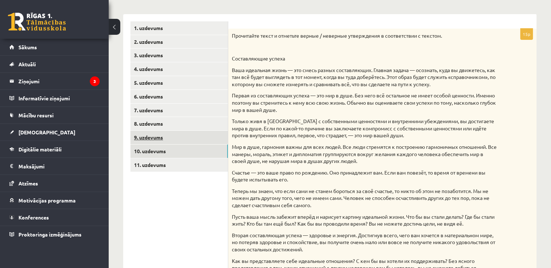
click at [203, 138] on link "9. uzdevums" at bounding box center [178, 137] width 97 height 13
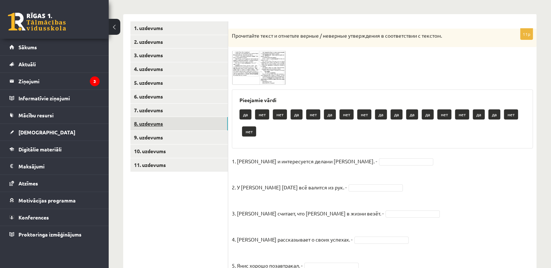
click at [201, 123] on link "8. uzdevums" at bounding box center [178, 123] width 97 height 13
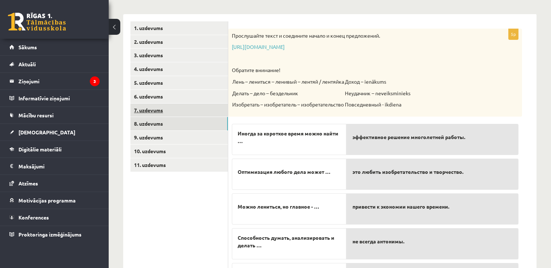
click at [219, 115] on link "7. uzdevums" at bounding box center [178, 110] width 97 height 13
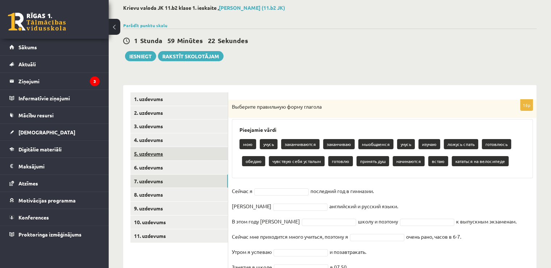
scroll to position [36, 0]
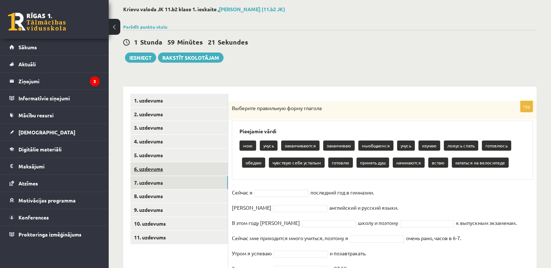
click at [195, 165] on link "6. uzdevums" at bounding box center [178, 168] width 97 height 13
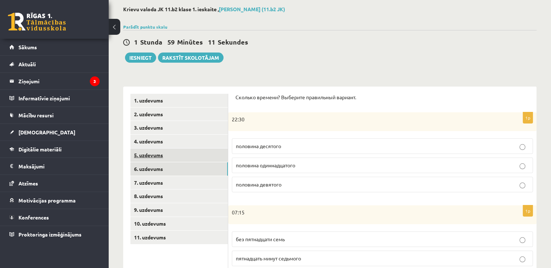
click at [211, 149] on link "5. uzdevums" at bounding box center [178, 154] width 97 height 13
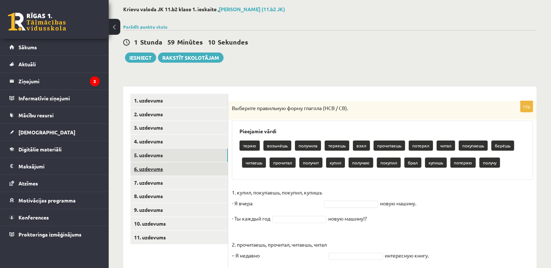
click at [219, 164] on link "6. uzdevums" at bounding box center [178, 168] width 97 height 13
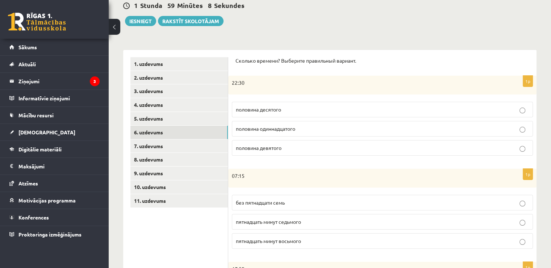
scroll to position [0, 0]
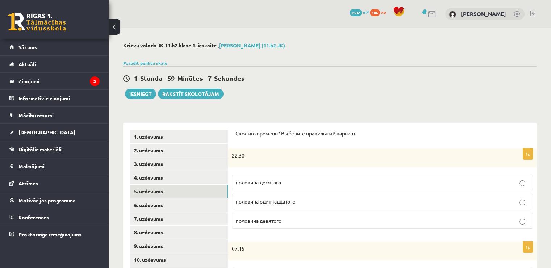
click at [191, 196] on link "5. uzdevums" at bounding box center [178, 191] width 97 height 13
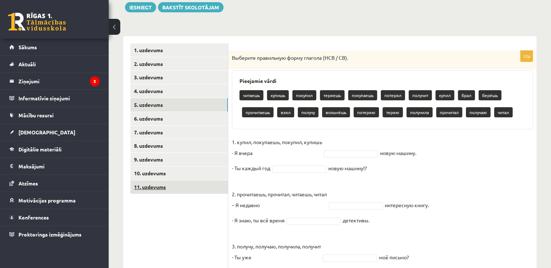
scroll to position [109, 0]
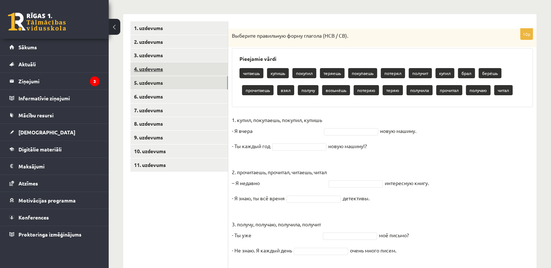
click at [194, 69] on link "4. uzdevums" at bounding box center [178, 68] width 97 height 13
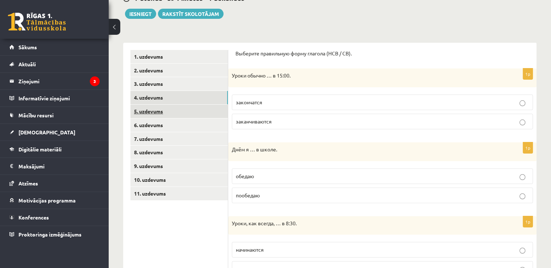
scroll to position [72, 0]
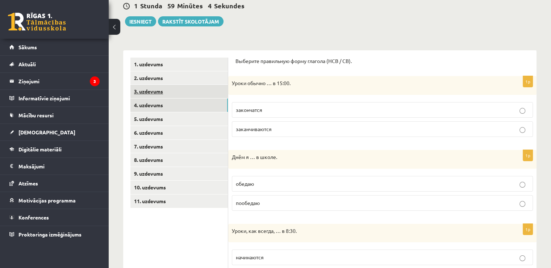
click at [196, 88] on link "3. uzdevums" at bounding box center [178, 91] width 97 height 13
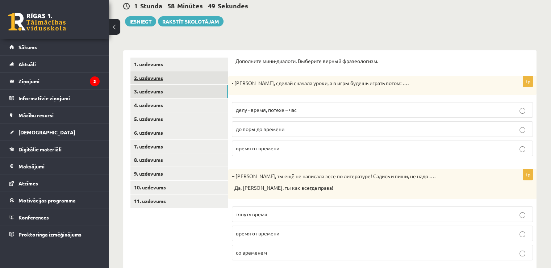
click at [194, 77] on link "2. uzdevums" at bounding box center [178, 77] width 97 height 13
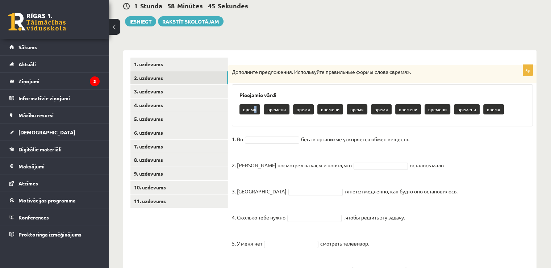
drag, startPoint x: 252, startPoint y: 107, endPoint x: 258, endPoint y: 120, distance: 13.9
click at [258, 120] on div "Pieejamie vārdi время времени время времени время время времени времени времени…" at bounding box center [382, 105] width 301 height 42
click at [263, 135] on fieldset "1. Во бега в организме ускоряется обмен веществ. 2. Андрис посмотрел на часы и …" at bounding box center [382, 207] width 301 height 146
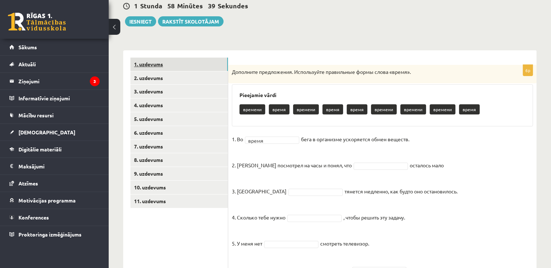
click at [174, 64] on link "1. uzdevums" at bounding box center [178, 64] width 97 height 13
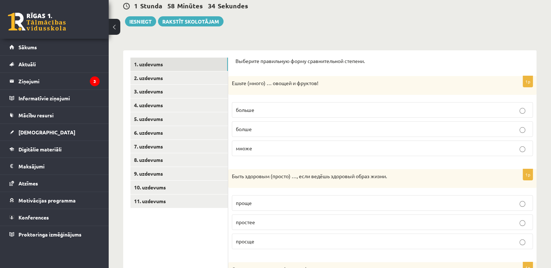
click at [259, 107] on p "больше" at bounding box center [382, 110] width 293 height 8
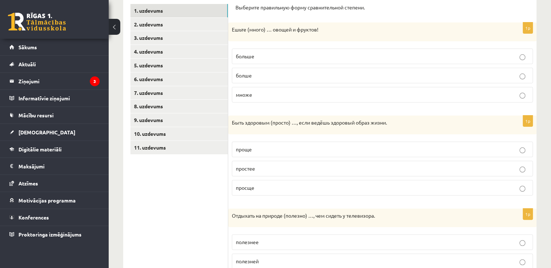
scroll to position [145, 0]
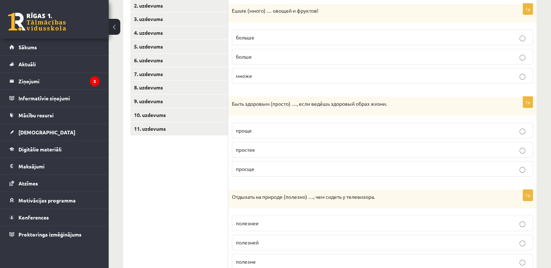
click at [288, 130] on p "проще" at bounding box center [382, 131] width 293 height 8
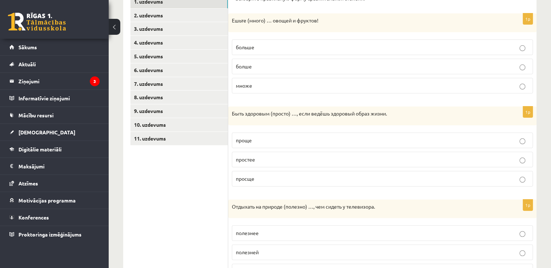
scroll to position [217, 0]
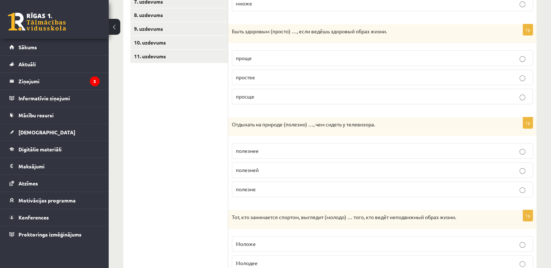
click at [287, 149] on p "полезнее" at bounding box center [382, 151] width 293 height 8
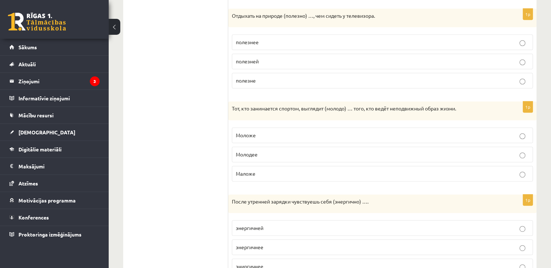
click at [257, 134] on p "Моложе" at bounding box center [382, 135] width 293 height 8
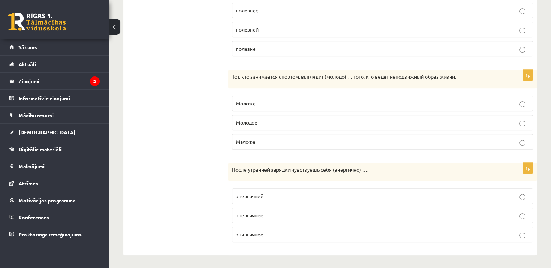
click at [278, 196] on p "энергичней" at bounding box center [382, 196] width 293 height 8
click at [278, 212] on p "энергичнее" at bounding box center [382, 215] width 293 height 8
click at [257, 195] on span "энергичней" at bounding box center [250, 196] width 28 height 7
drag, startPoint x: 232, startPoint y: 168, endPoint x: 332, endPoint y: 172, distance: 100.4
click at [332, 172] on div "После утренней зарядки чувствуешь себя (энергично) …." at bounding box center [382, 172] width 308 height 19
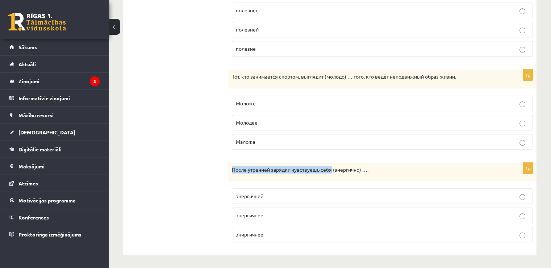
copy p "После утренней зарядки чувствуешь себя"
click at [284, 219] on label "энергичнее" at bounding box center [382, 215] width 301 height 16
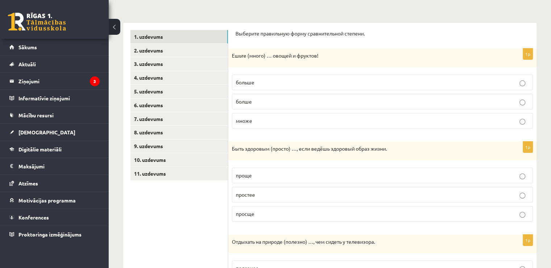
scroll to position [36, 0]
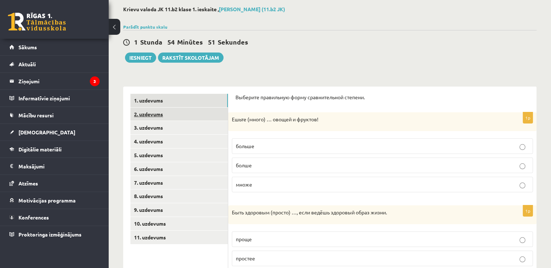
click at [172, 111] on link "2. uzdevums" at bounding box center [178, 113] width 97 height 13
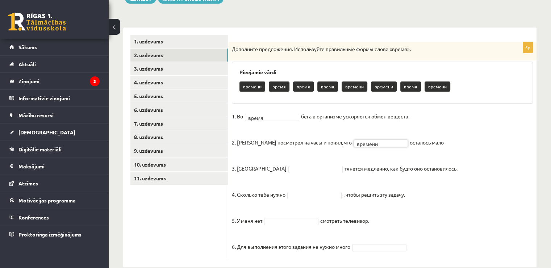
scroll to position [109, 0]
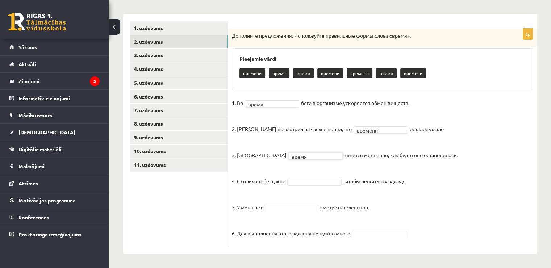
click at [320, 185] on fieldset "1. Во время ***** бега в организме ускоряется обмен веществ. 2. Андрис посмотре…" at bounding box center [382, 170] width 301 height 146
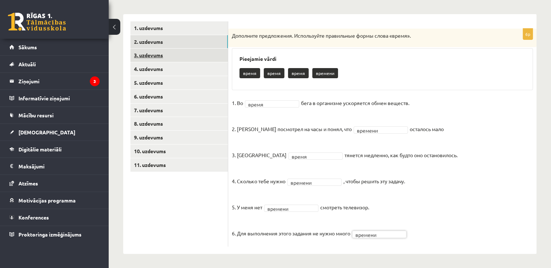
click at [199, 58] on link "3. uzdevums" at bounding box center [178, 55] width 97 height 13
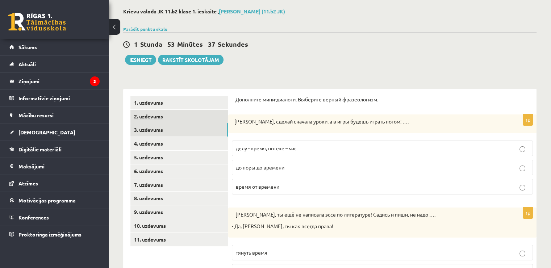
scroll to position [0, 0]
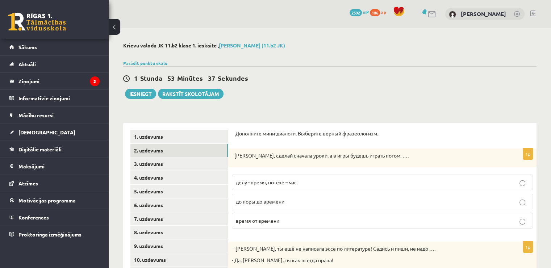
click at [186, 151] on link "2. uzdevums" at bounding box center [178, 150] width 97 height 13
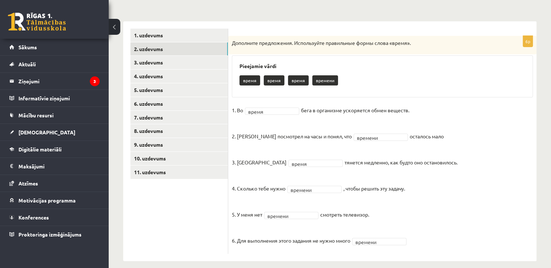
scroll to position [109, 0]
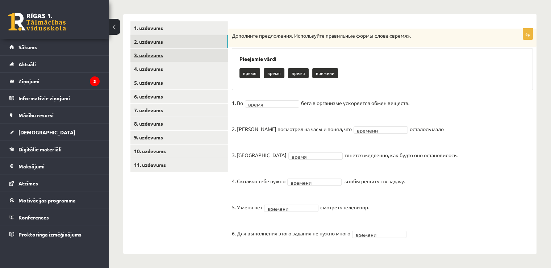
click at [189, 56] on link "3. uzdevums" at bounding box center [178, 55] width 97 height 13
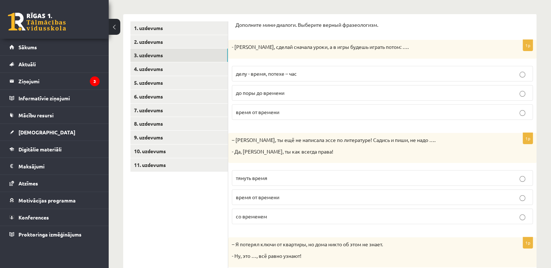
click at [320, 72] on p "делу - время, потехе – час" at bounding box center [382, 74] width 293 height 8
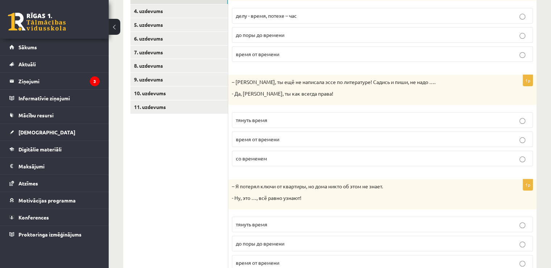
scroll to position [181, 0]
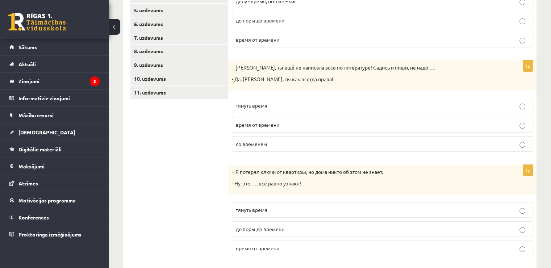
click at [331, 98] on label "тянуть время" at bounding box center [382, 106] width 301 height 16
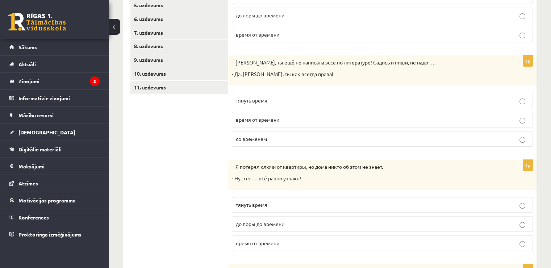
scroll to position [253, 0]
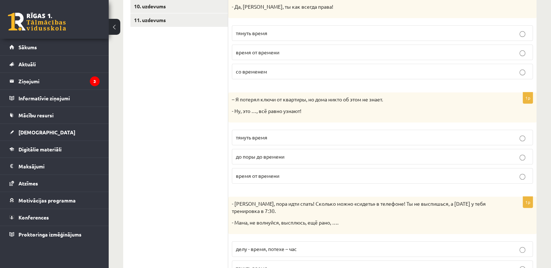
click at [281, 151] on label "до поры до времени" at bounding box center [382, 157] width 301 height 16
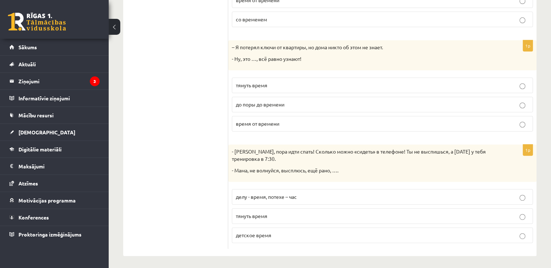
scroll to position [306, 0]
click at [289, 231] on p "детское время" at bounding box center [382, 235] width 293 height 8
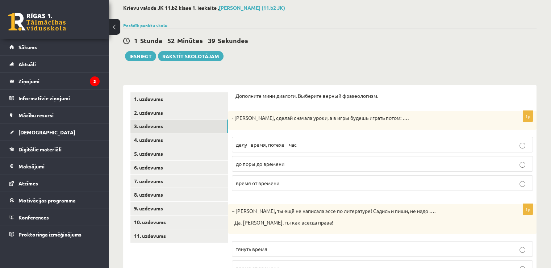
scroll to position [0, 0]
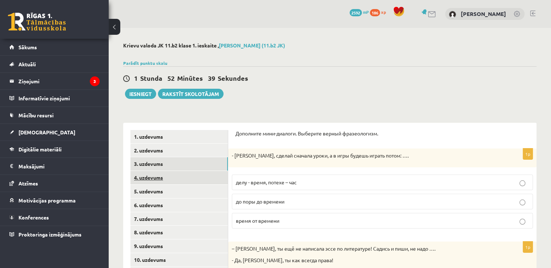
click at [193, 172] on link "4. uzdevums" at bounding box center [178, 177] width 97 height 13
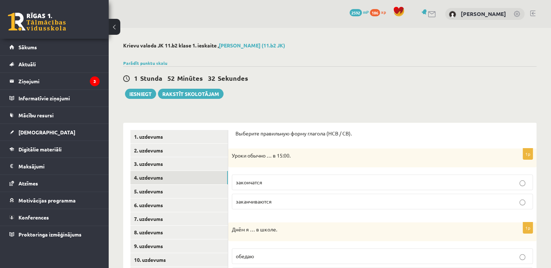
click at [275, 202] on p "заканчиваются" at bounding box center [382, 202] width 293 height 8
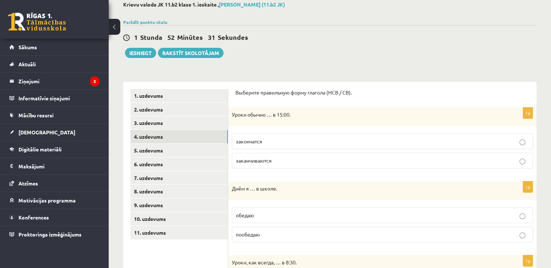
scroll to position [72, 0]
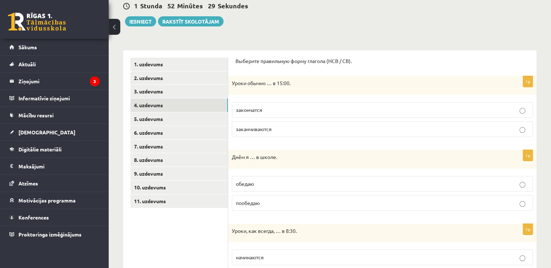
click at [276, 177] on label "обедаю" at bounding box center [382, 184] width 301 height 16
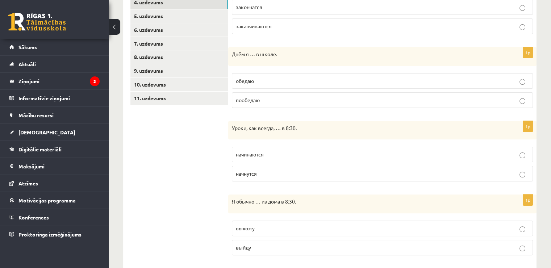
scroll to position [181, 0]
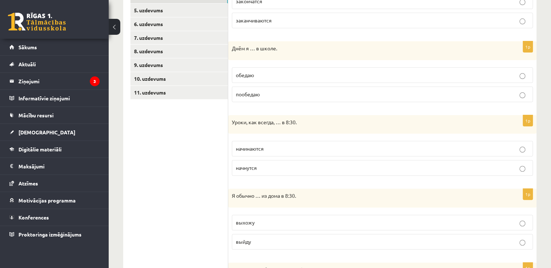
click at [279, 144] on label "начинаются" at bounding box center [382, 149] width 301 height 16
click at [272, 172] on label "начнутся" at bounding box center [382, 168] width 301 height 16
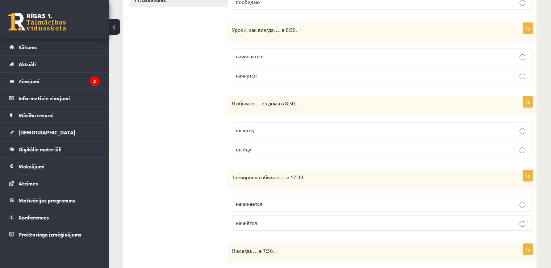
scroll to position [290, 0]
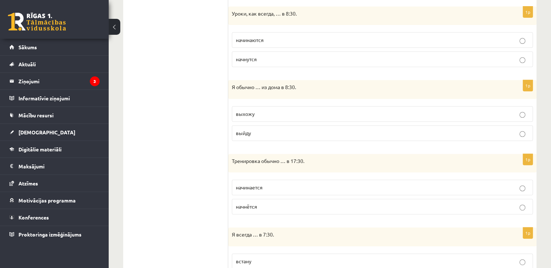
click at [251, 112] on span "выхожу" at bounding box center [245, 113] width 19 height 7
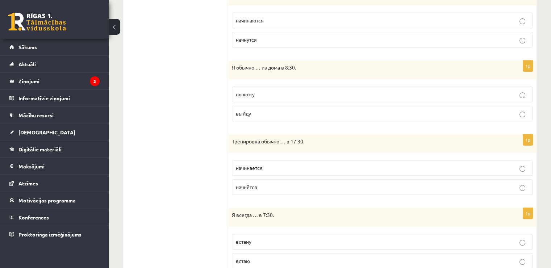
scroll to position [326, 0]
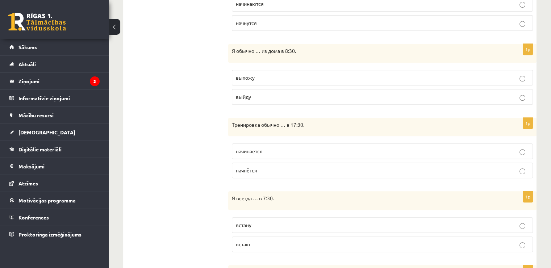
click at [252, 149] on span "начинается" at bounding box center [249, 151] width 27 height 7
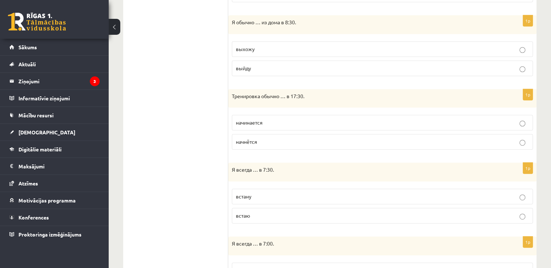
scroll to position [398, 0]
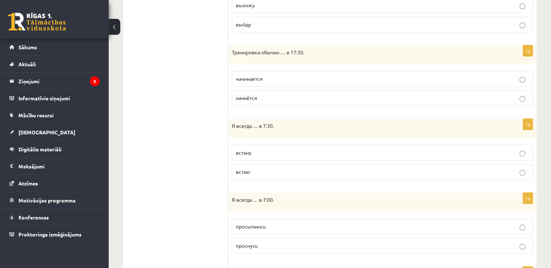
click at [244, 171] on span "встаю" at bounding box center [243, 171] width 14 height 7
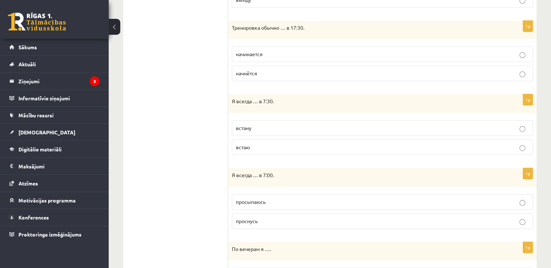
scroll to position [434, 0]
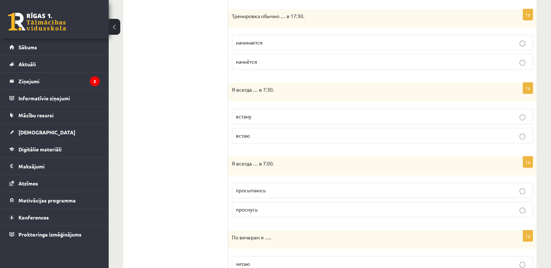
click at [246, 189] on span "просыпаюсь" at bounding box center [251, 190] width 30 height 7
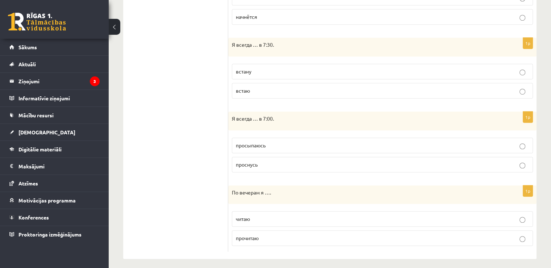
scroll to position [482, 0]
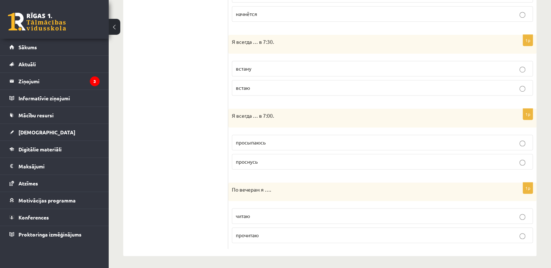
click at [237, 218] on label "читаю" at bounding box center [382, 216] width 301 height 16
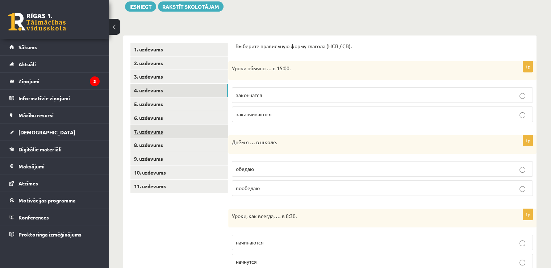
scroll to position [84, 0]
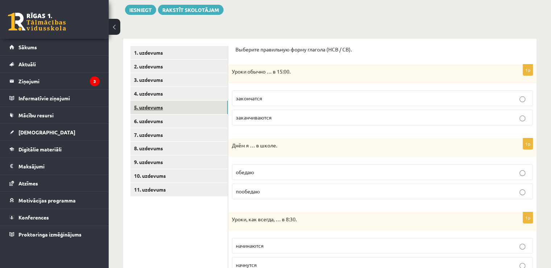
click at [205, 111] on link "5. uzdevums" at bounding box center [178, 107] width 97 height 13
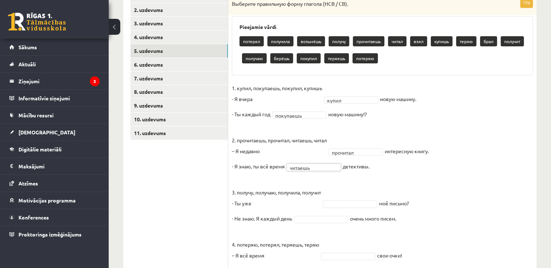
scroll to position [156, 0]
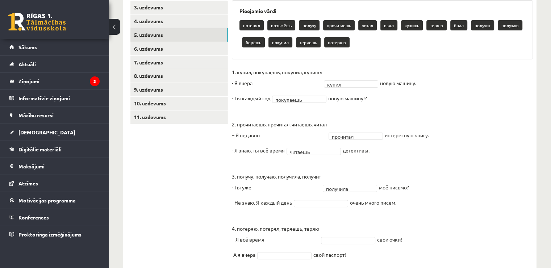
click at [311, 198] on fieldset "1. купил, покупаешь, покупил, купишь - Я вчера купил ***** новую машину. - Ты к…" at bounding box center [382, 192] width 301 height 250
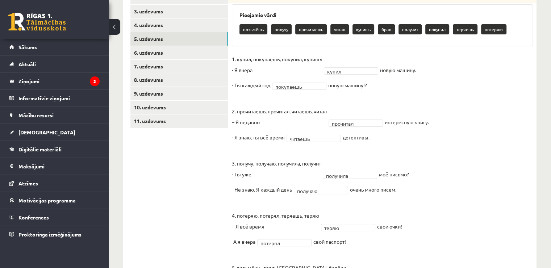
scroll to position [104, 0]
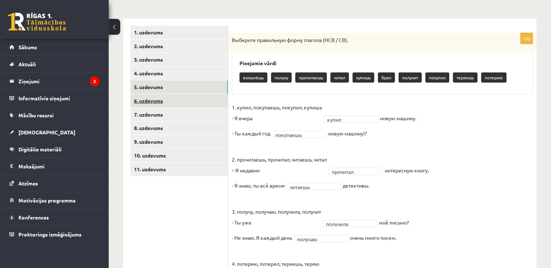
click at [193, 97] on link "6. uzdevums" at bounding box center [178, 100] width 97 height 13
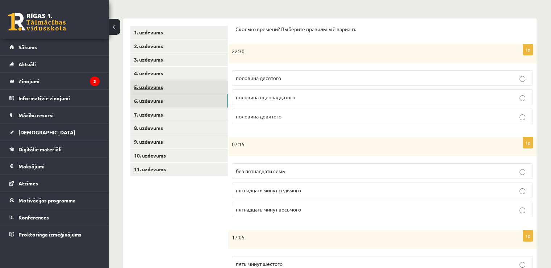
click at [199, 83] on link "5. uzdevums" at bounding box center [178, 86] width 97 height 13
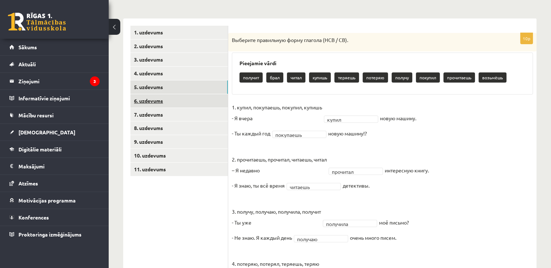
click at [198, 98] on link "6. uzdevums" at bounding box center [178, 100] width 97 height 13
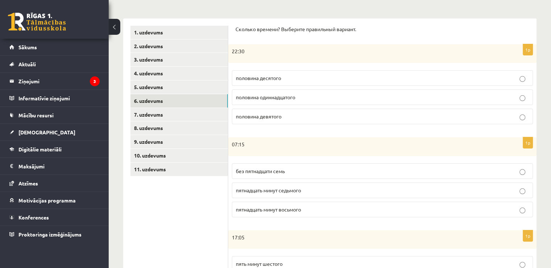
click at [271, 93] on p "половина одиннадцатого" at bounding box center [382, 97] width 293 height 8
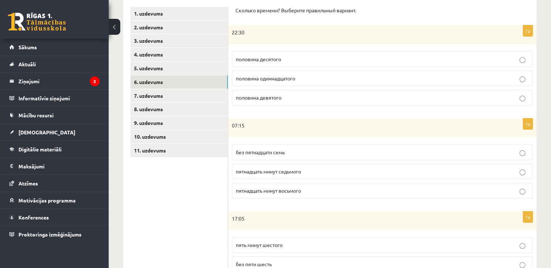
scroll to position [140, 0]
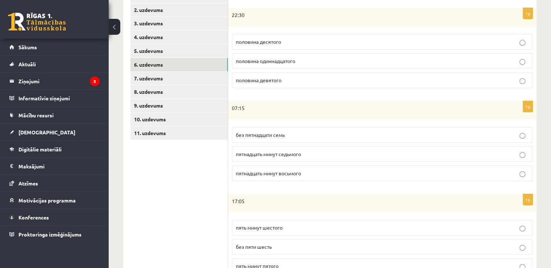
click at [279, 167] on label "пятнадцать минут восьмого" at bounding box center [382, 173] width 301 height 16
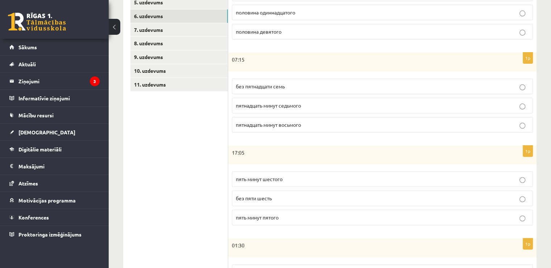
scroll to position [213, 0]
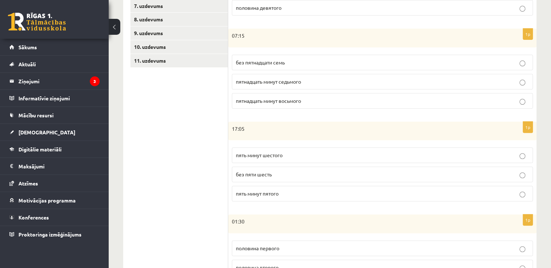
click at [271, 152] on span "пять минут шестого" at bounding box center [259, 155] width 47 height 7
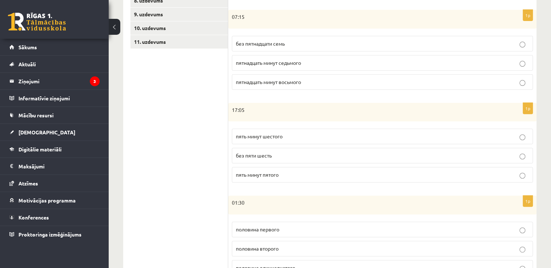
scroll to position [249, 0]
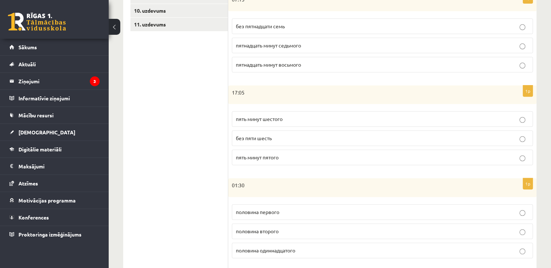
click at [261, 231] on span "половина второго" at bounding box center [257, 231] width 43 height 7
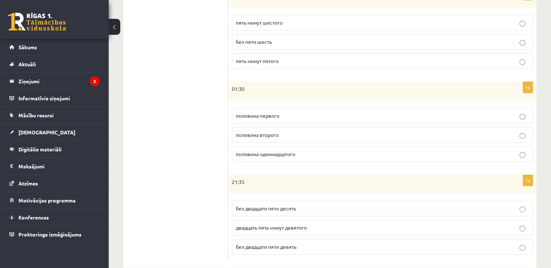
scroll to position [358, 0]
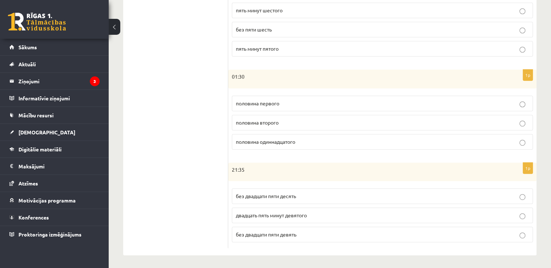
click at [262, 193] on span "без двадцати пяти десять" at bounding box center [266, 196] width 60 height 7
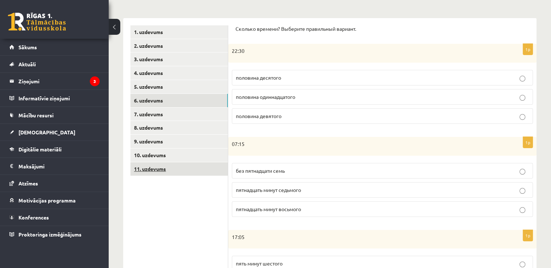
scroll to position [104, 0]
click at [178, 112] on link "7. uzdevums" at bounding box center [178, 114] width 97 height 13
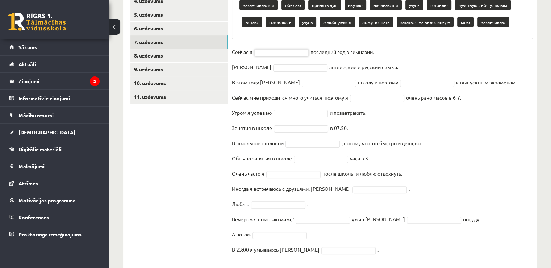
scroll to position [193, 0]
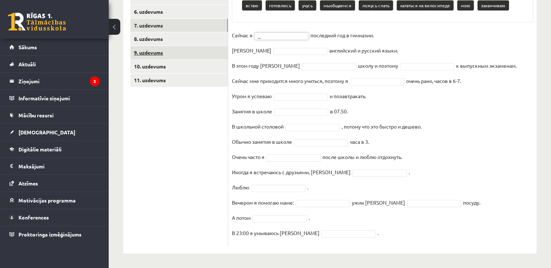
click at [185, 46] on link "9. uzdevums" at bounding box center [178, 52] width 97 height 13
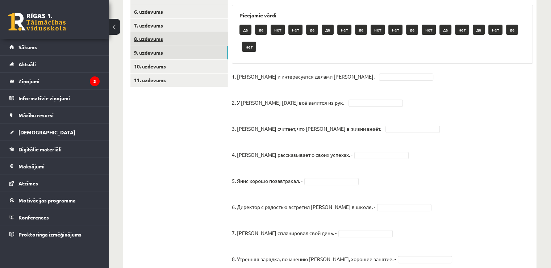
click at [185, 42] on link "8. uzdevums" at bounding box center [178, 38] width 97 height 13
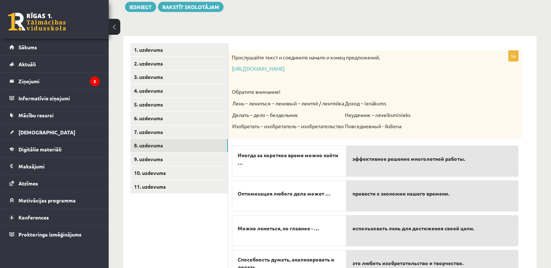
scroll to position [87, 0]
click at [202, 156] on link "9. uzdevums" at bounding box center [178, 158] width 97 height 13
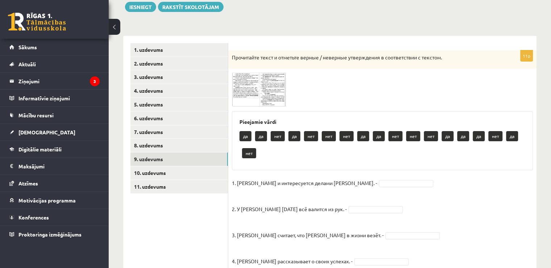
click at [243, 92] on img at bounding box center [259, 89] width 54 height 34
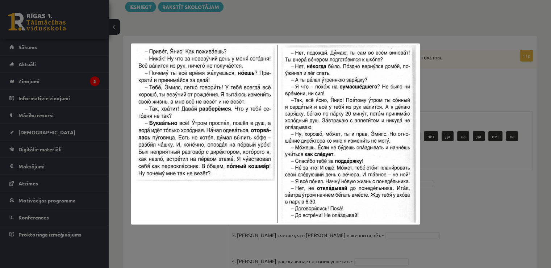
click at [273, 12] on div at bounding box center [275, 134] width 551 height 268
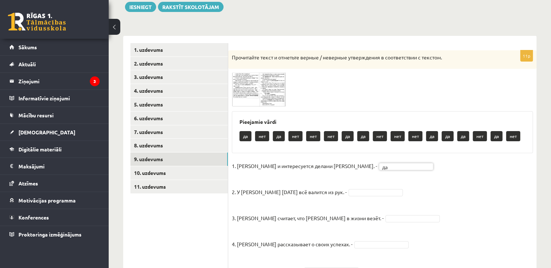
click at [239, 97] on img at bounding box center [259, 89] width 54 height 34
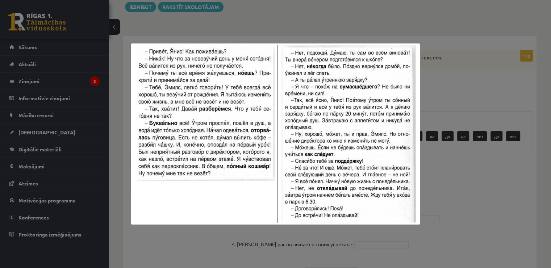
click at [203, 227] on div at bounding box center [275, 134] width 551 height 268
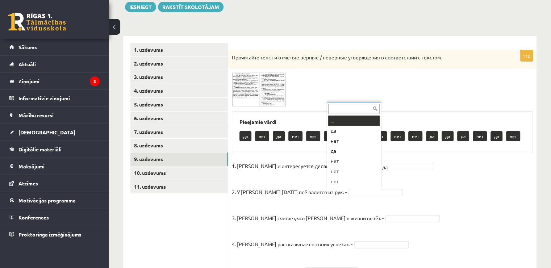
scroll to position [9, 0]
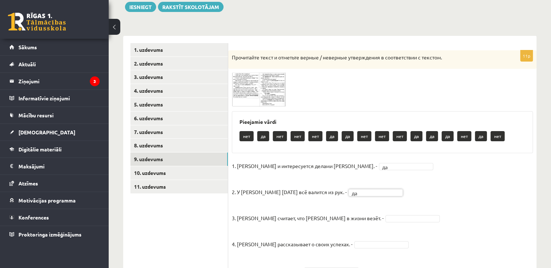
click at [266, 87] on img at bounding box center [259, 89] width 54 height 34
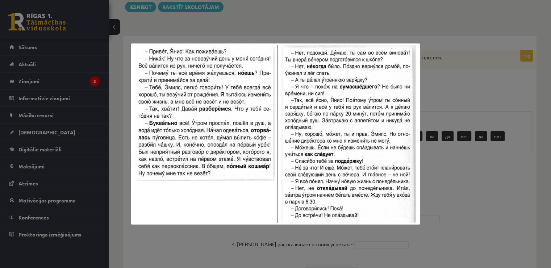
click at [207, 237] on div at bounding box center [275, 134] width 551 height 268
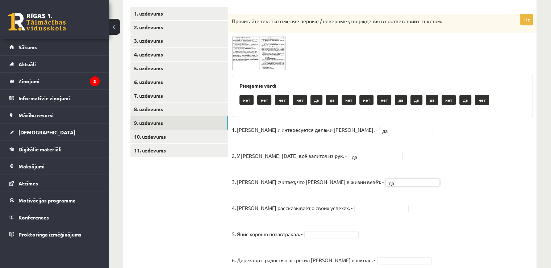
click at [268, 58] on img at bounding box center [259, 53] width 54 height 34
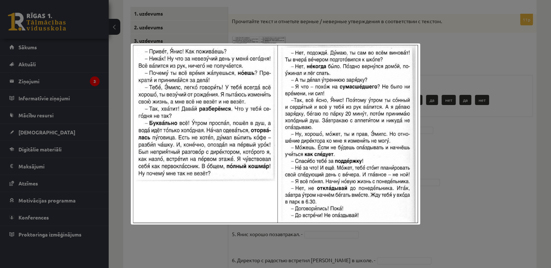
click at [198, 245] on div at bounding box center [275, 134] width 551 height 268
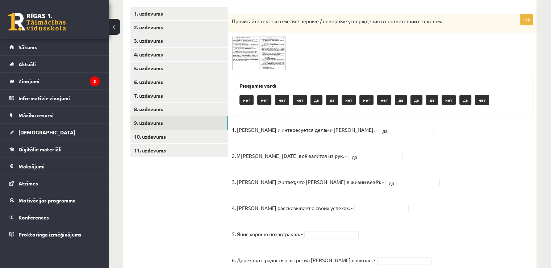
click at [271, 55] on img at bounding box center [259, 53] width 54 height 34
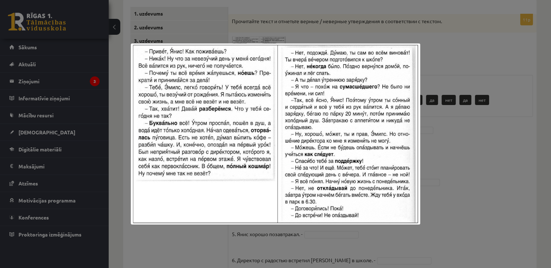
click at [228, 236] on div at bounding box center [275, 134] width 551 height 268
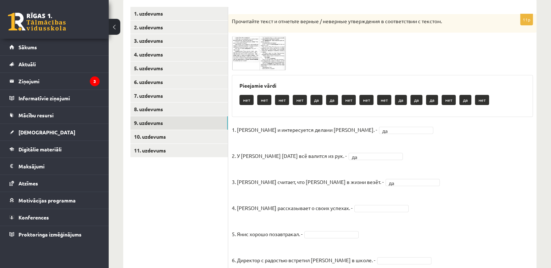
click at [342, 203] on fieldset "1. Эмилс и интересуется делами Яниса. - да ** 2. У Яниса сегодня всё валится из…" at bounding box center [382, 267] width 301 height 287
click at [271, 59] on img at bounding box center [259, 53] width 54 height 34
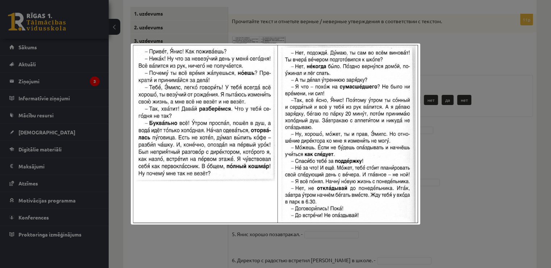
click at [214, 234] on div at bounding box center [275, 134] width 551 height 268
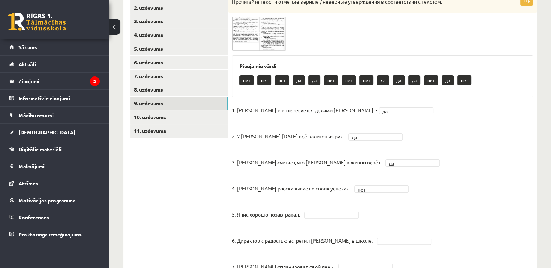
scroll to position [159, 0]
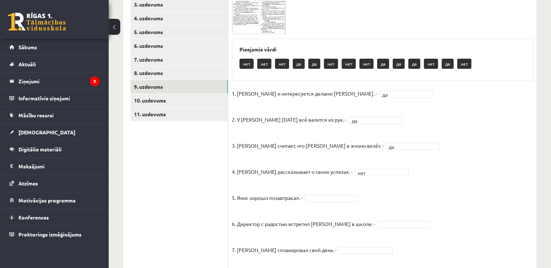
click at [254, 24] on img at bounding box center [259, 17] width 54 height 34
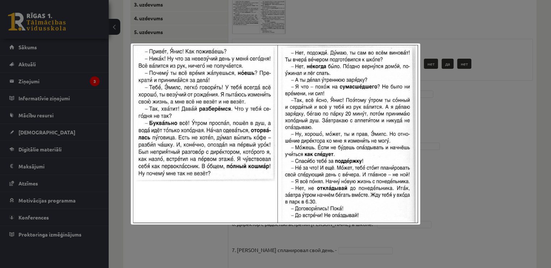
click at [203, 252] on div at bounding box center [275, 134] width 551 height 268
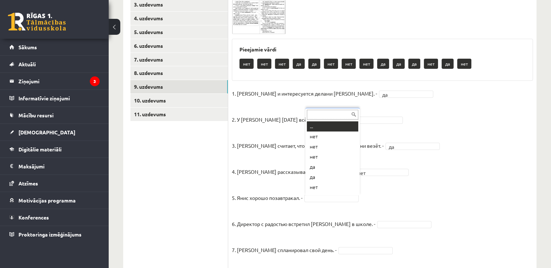
scroll to position [9, 0]
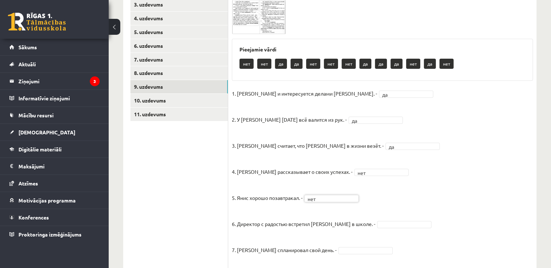
click at [246, 27] on img at bounding box center [259, 17] width 54 height 34
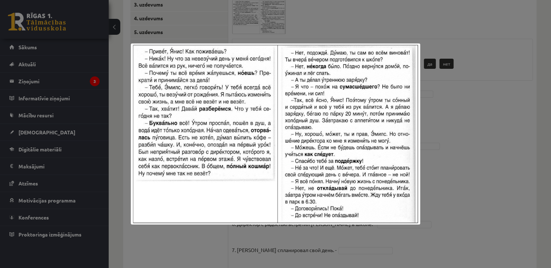
click at [200, 245] on div at bounding box center [275, 134] width 551 height 268
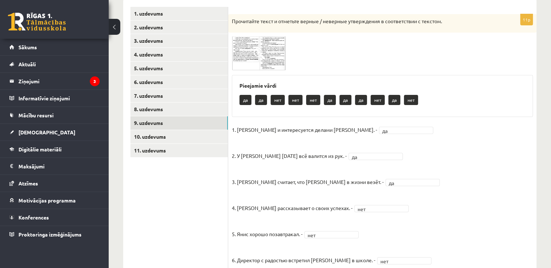
scroll to position [123, 0]
click at [265, 65] on img at bounding box center [259, 53] width 54 height 34
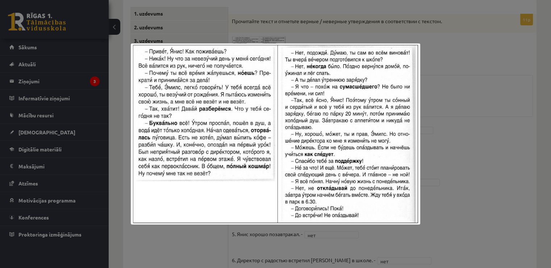
click at [237, 239] on div at bounding box center [275, 134] width 551 height 268
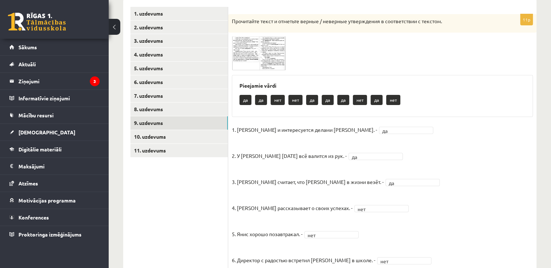
click at [277, 54] on img at bounding box center [259, 53] width 54 height 34
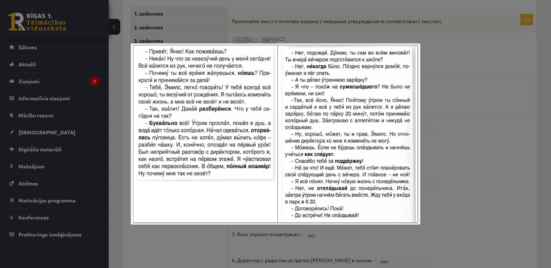
click at [232, 253] on div at bounding box center [275, 134] width 551 height 268
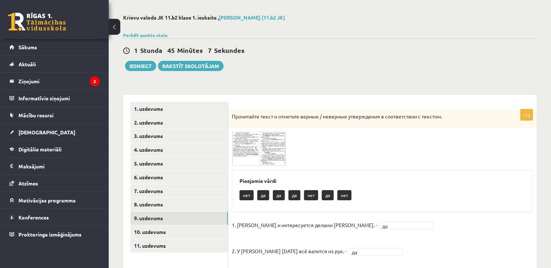
scroll to position [72, 0]
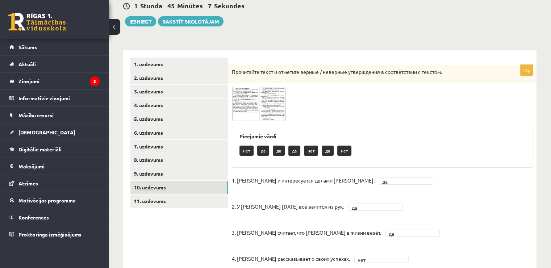
click at [222, 187] on link "10. uzdevums" at bounding box center [178, 187] width 97 height 13
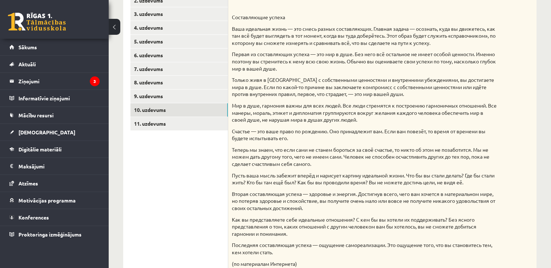
scroll to position [109, 0]
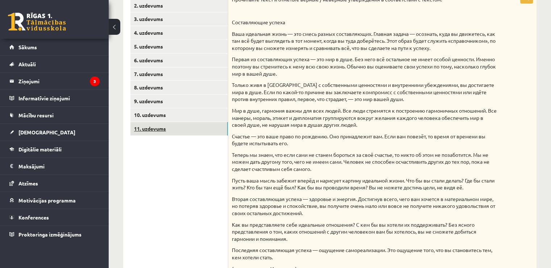
click at [203, 122] on link "11. uzdevums" at bounding box center [178, 128] width 97 height 13
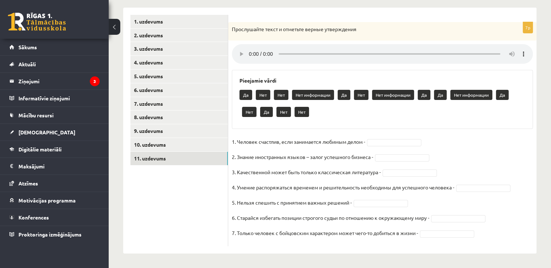
click at [351, 244] on div "7p Прослушайте текст и отметьте верные утверждения Pieejamie vārdi Да Нет Нет Н…" at bounding box center [382, 134] width 308 height 224
click at [363, 17] on form "7p Прослушайте текст и отметьте верные утверждения Pieejamie vārdi Да Нет Нет Н…" at bounding box center [382, 130] width 294 height 231
click at [195, 235] on ul "1. uzdevums 2. uzdevums 3. uzdevums 4. uzdevums 5. uzdevums 6. uzdevums 7. uzde…" at bounding box center [179, 130] width 98 height 231
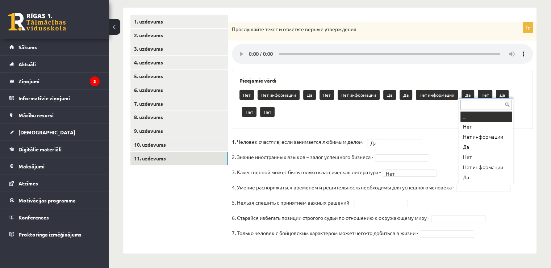
scroll to position [9, 0]
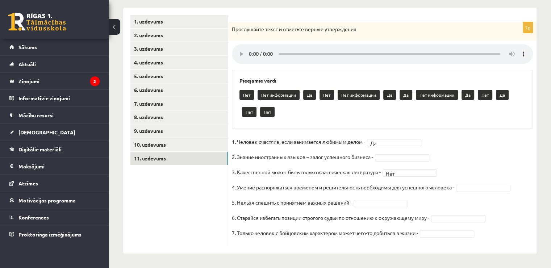
click at [357, 118] on div "Нет Нет информации Да Нет Нет информации Да Да Нет информации Да Нет Да Нет Нет" at bounding box center [382, 104] width 286 height 34
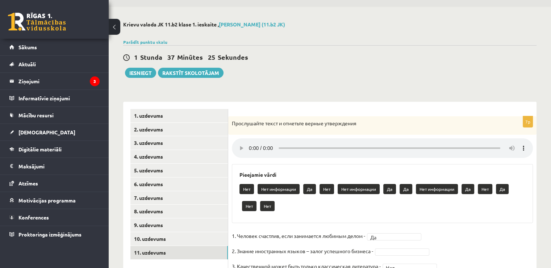
scroll to position [7, 0]
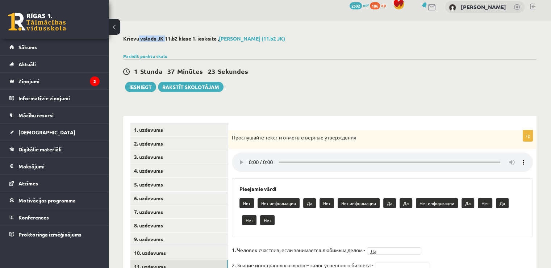
drag, startPoint x: 126, startPoint y: 35, endPoint x: 152, endPoint y: 38, distance: 26.9
click at [152, 38] on h2 "Krievu valoda JK 11.b2 klase 1. ieskaite , Jekaterina Larkina (11.b2 JK)" at bounding box center [329, 38] width 413 height 6
click at [413, 85] on div "1 Stunda 37 Minūtes 22 Sekundes Ieskaite saglabāta! Iesniegt Rakstīt skolotājam" at bounding box center [329, 75] width 413 height 33
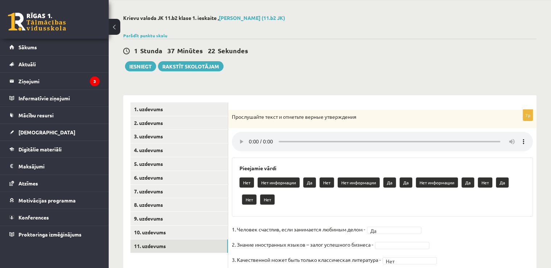
scroll to position [79, 0]
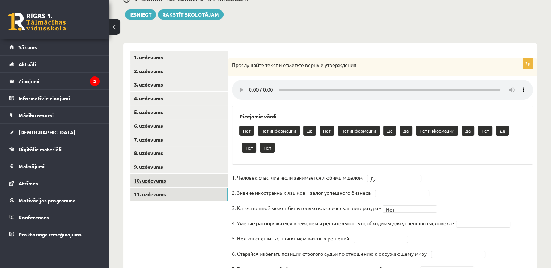
click at [199, 182] on link "10. uzdevums" at bounding box center [178, 180] width 97 height 13
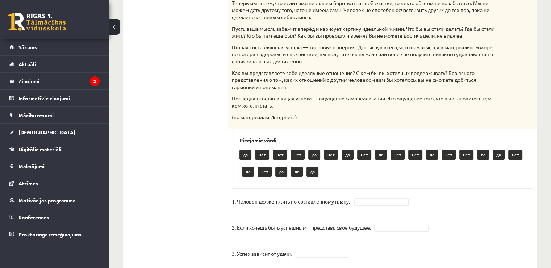
scroll to position [188, 0]
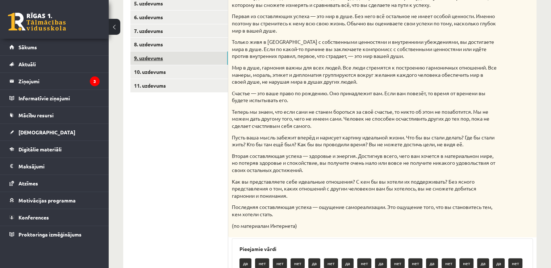
click at [184, 59] on link "9. uzdevums" at bounding box center [178, 57] width 97 height 13
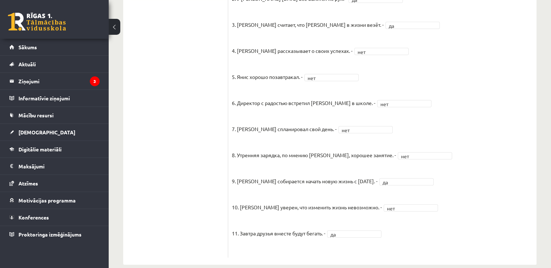
scroll to position [291, 0]
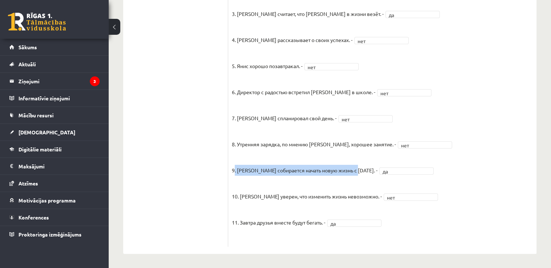
drag, startPoint x: 234, startPoint y: 170, endPoint x: 334, endPoint y: 198, distance: 104.4
click at [358, 170] on p "9. Янис собирается начать новую жизнь с понедельника. -" at bounding box center [305, 165] width 146 height 22
click at [334, 198] on p "10. Эмилс уверен, что изменить жизнь невозможно. -" at bounding box center [307, 191] width 150 height 22
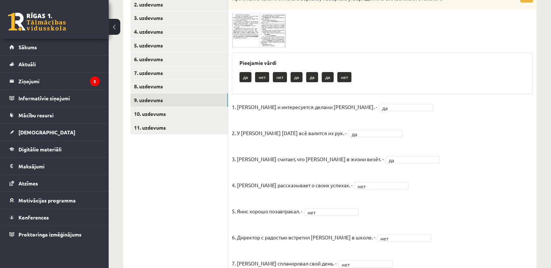
scroll to position [110, 0]
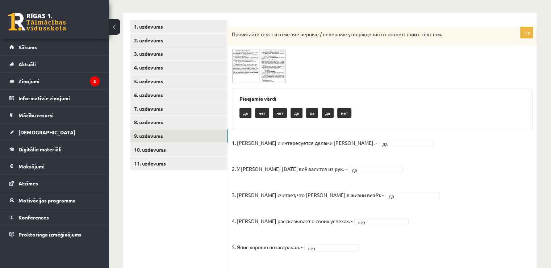
click at [264, 51] on img at bounding box center [259, 66] width 54 height 34
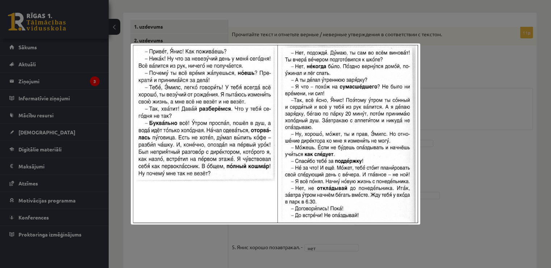
click at [475, 147] on div at bounding box center [275, 134] width 551 height 268
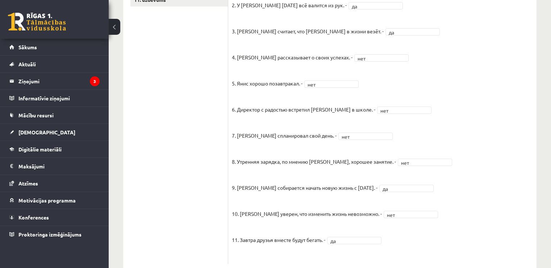
scroll to position [291, 0]
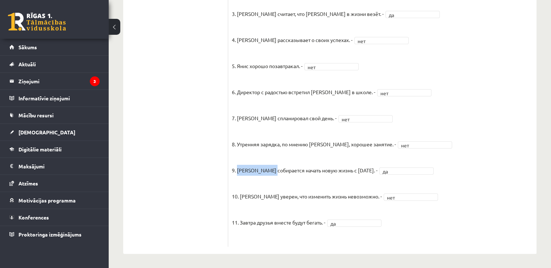
drag, startPoint x: 236, startPoint y: 168, endPoint x: 278, endPoint y: 172, distance: 42.2
click at [274, 172] on p "9. Янис собирается начать новую жизнь с понедельника. -" at bounding box center [305, 165] width 146 height 22
click at [320, 172] on p "9. Янис собирается начать новую жизнь с понедельника. -" at bounding box center [305, 165] width 146 height 22
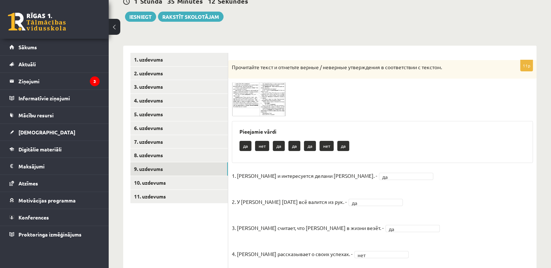
scroll to position [74, 0]
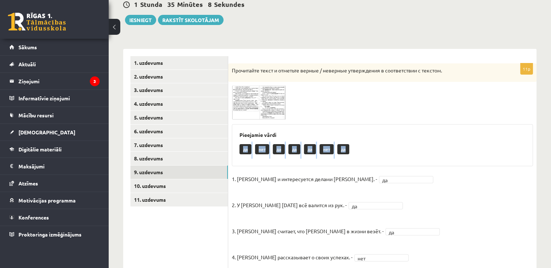
drag, startPoint x: 358, startPoint y: 143, endPoint x: 236, endPoint y: 152, distance: 121.9
click at [236, 149] on div "Pieejamie vārdi да нет да да да нет да" at bounding box center [382, 145] width 301 height 42
click at [256, 169] on div "11p Прочитайте текст и отметьте верные / неверные утверждения в соответствии с …" at bounding box center [382, 263] width 308 height 400
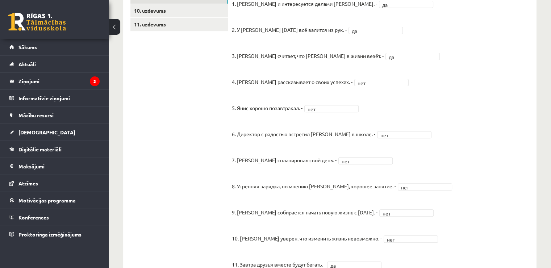
scroll to position [291, 0]
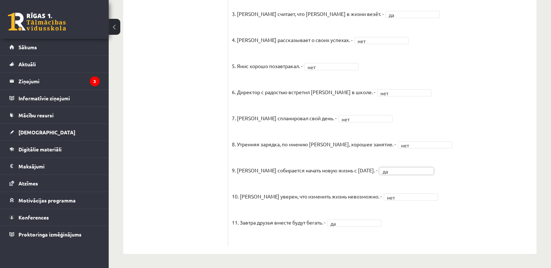
click at [392, 164] on fieldset "1. Эмилс и интересуется делами Яниса. - да ** 2. У Яниса сегодня всё валится из…" at bounding box center [382, 99] width 301 height 287
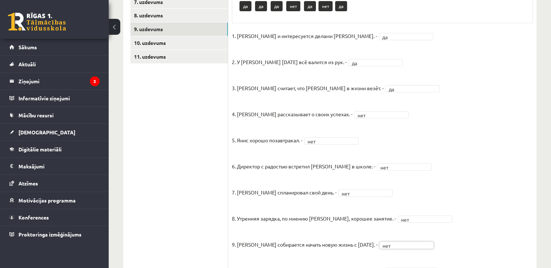
scroll to position [146, 0]
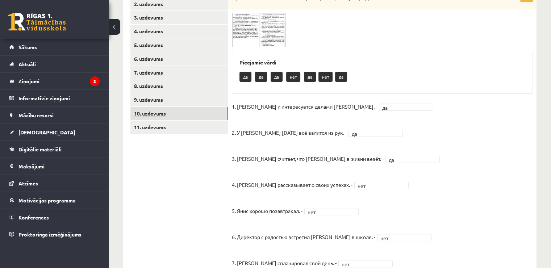
click at [187, 110] on link "10. uzdevums" at bounding box center [178, 113] width 97 height 13
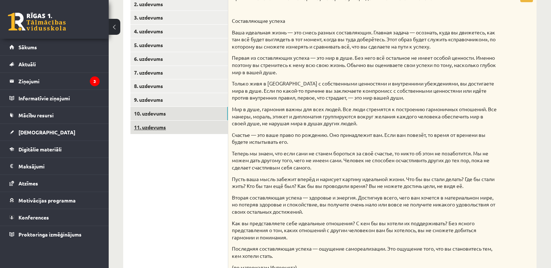
click at [193, 131] on link "11. uzdevums" at bounding box center [178, 127] width 97 height 13
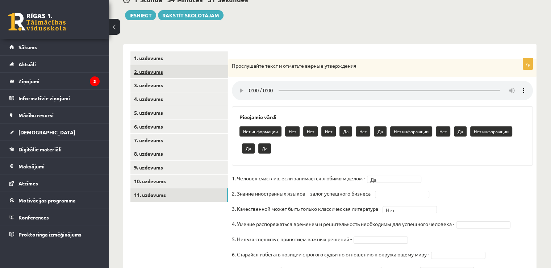
scroll to position [79, 0]
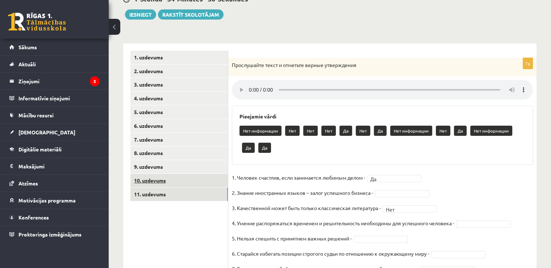
click at [199, 180] on link "10. uzdevums" at bounding box center [178, 180] width 97 height 13
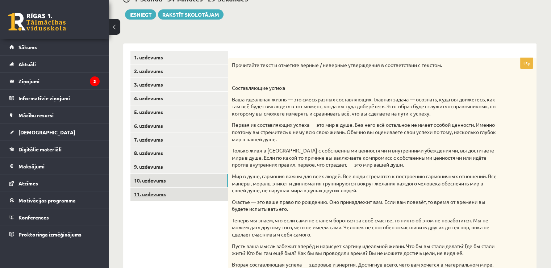
click at [195, 191] on link "11. uzdevums" at bounding box center [178, 193] width 97 height 13
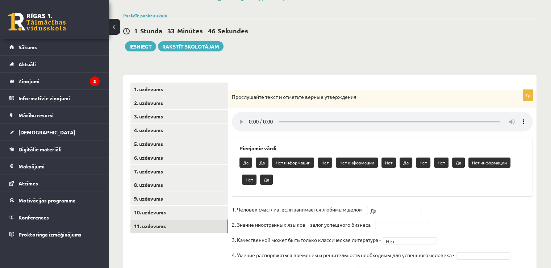
scroll to position [43, 0]
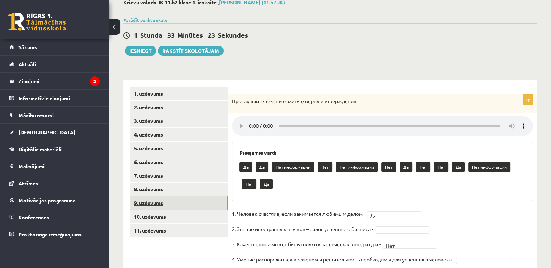
click at [189, 203] on link "9. uzdevums" at bounding box center [178, 202] width 97 height 13
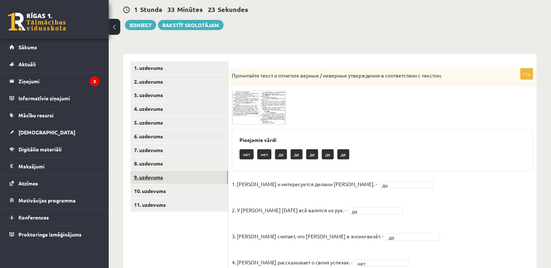
scroll to position [115, 0]
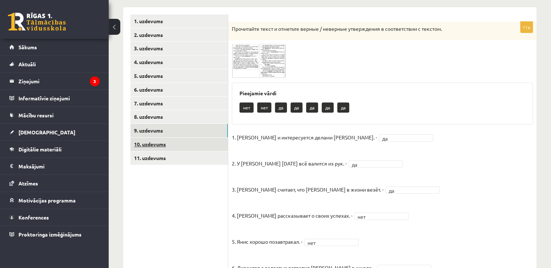
click at [171, 145] on link "10. uzdevums" at bounding box center [178, 144] width 97 height 13
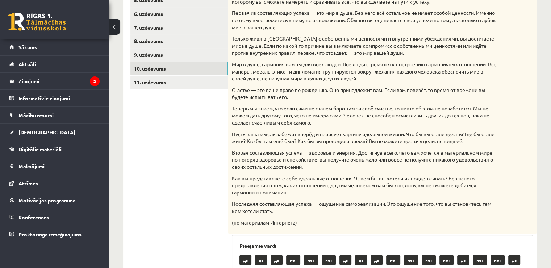
scroll to position [152, 0]
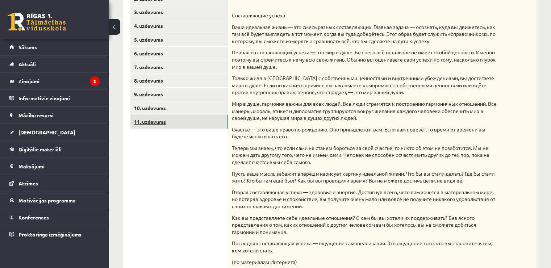
click at [202, 123] on link "11. uzdevums" at bounding box center [178, 121] width 97 height 13
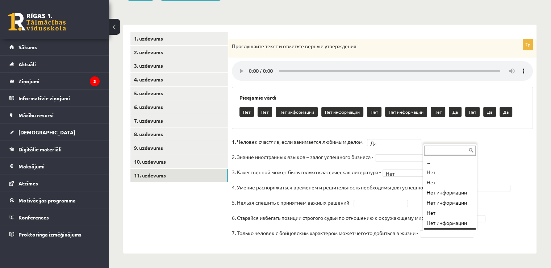
scroll to position [9, 0]
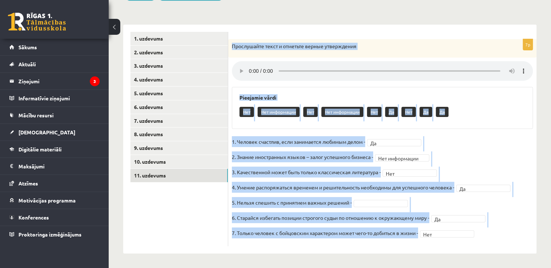
drag, startPoint x: 232, startPoint y: 47, endPoint x: 432, endPoint y: 233, distance: 273.0
click at [432, 233] on div "**********" at bounding box center [382, 142] width 308 height 207
copy div "Прослушайте текст и отметьте верные утверждения Pieejamie vārdi Нет Нет информа…"
click at [488, 123] on div "Pieejamie vārdi Нет Нет информации Нет Нет информации Нет Да Нет Да Да" at bounding box center [382, 108] width 301 height 42
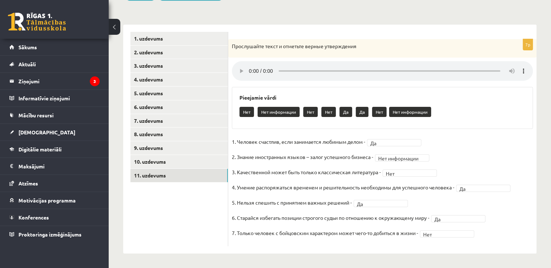
click at [375, 177] on p "3. Качественной может быть только классическая литература -" at bounding box center [306, 171] width 149 height 11
click at [199, 169] on link "11. uzdevums" at bounding box center [178, 175] width 97 height 13
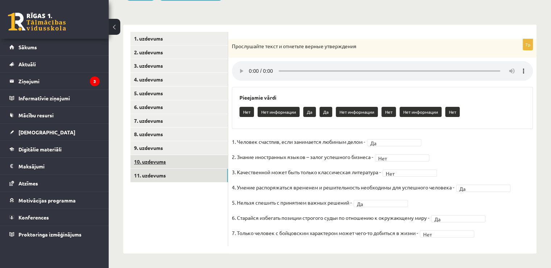
click at [200, 161] on link "10. uzdevums" at bounding box center [178, 161] width 97 height 13
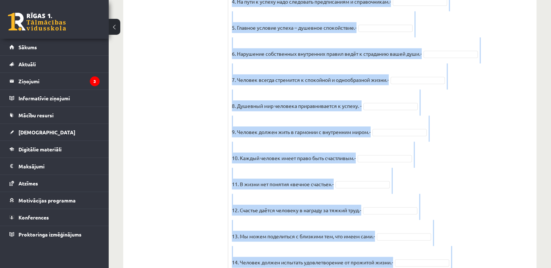
scroll to position [630, 0]
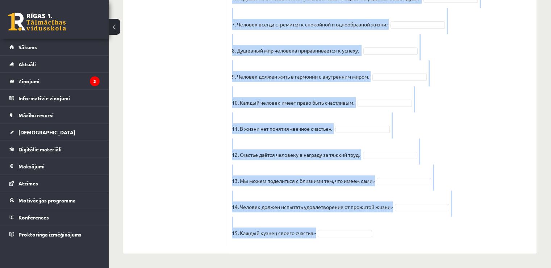
drag, startPoint x: 232, startPoint y: 83, endPoint x: 329, endPoint y: 245, distance: 189.3
copy div "Прочитайте текст и отметьте верные / неверные утверждения в соответствии с текс…"
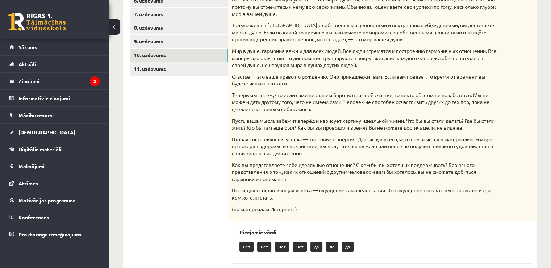
scroll to position [178, 0]
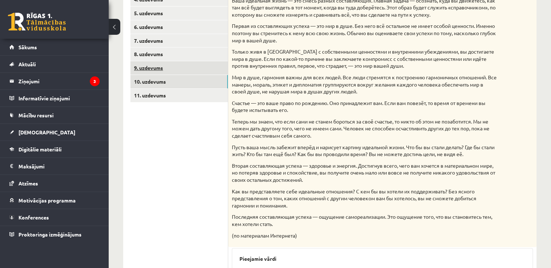
click at [180, 66] on link "9. uzdevums" at bounding box center [178, 67] width 97 height 13
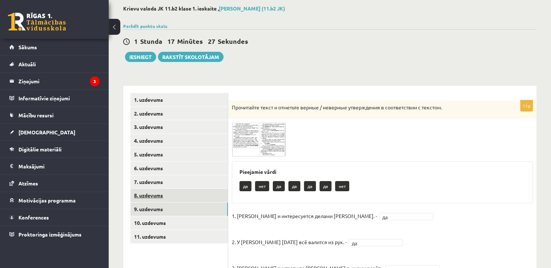
scroll to position [36, 0]
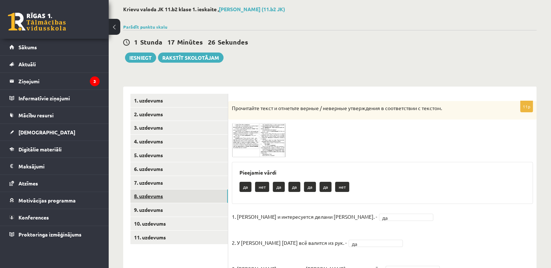
click at [208, 194] on link "8. uzdevums" at bounding box center [178, 195] width 97 height 13
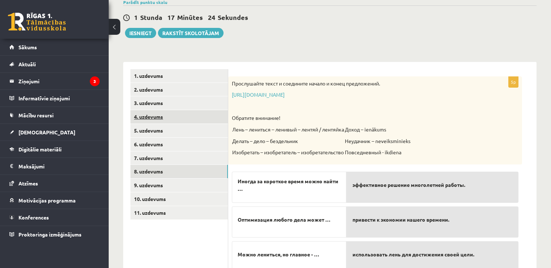
scroll to position [72, 0]
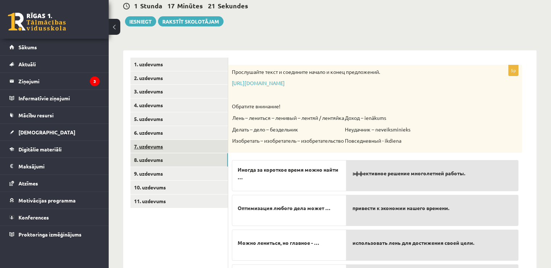
click at [185, 143] on link "7. uzdevums" at bounding box center [178, 146] width 97 height 13
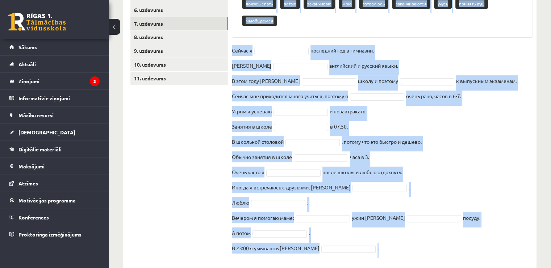
scroll to position [210, 0]
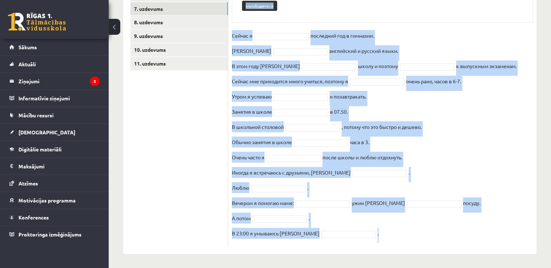
drag, startPoint x: 231, startPoint y: 72, endPoint x: 342, endPoint y: 245, distance: 206.4
click at [342, 245] on div "16p Выберите правильную форму глагола Pieejamie vārdi учусь чувствую себя устал…" at bounding box center [382, 86] width 308 height 319
copy div "Выберите правильную форму глагола Pieejamie vārdi учусь чувствую себя усталым г…"
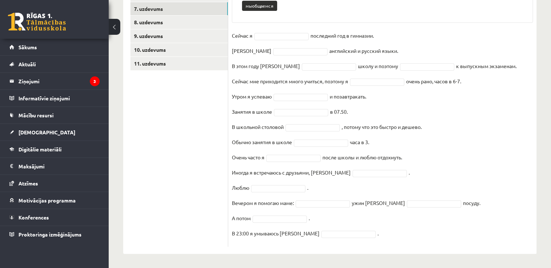
click at [205, 181] on ul "1. uzdevums 2. uzdevums 3. uzdevums 4. uzdevums 5. uzdevums 6. uzdevums 7. uzde…" at bounding box center [179, 83] width 98 height 326
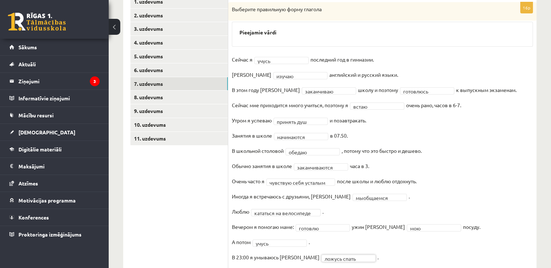
scroll to position [87, 0]
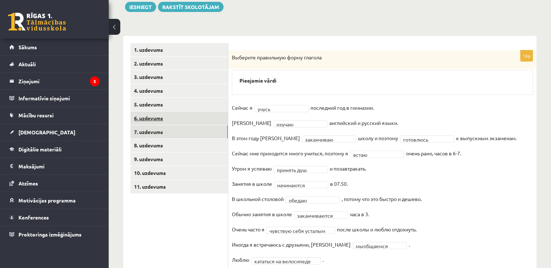
click at [209, 117] on link "6. uzdevums" at bounding box center [178, 117] width 97 height 13
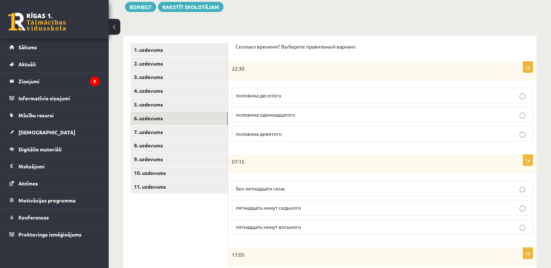
click at [236, 46] on p "Сколько времени? Выберите правильный вариант." at bounding box center [382, 46] width 294 height 7
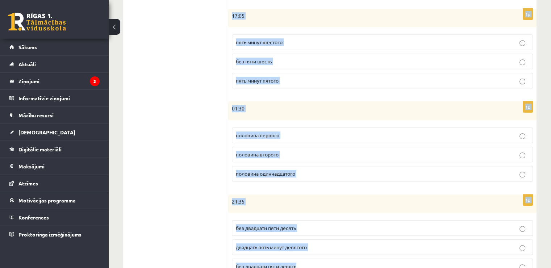
scroll to position [358, 0]
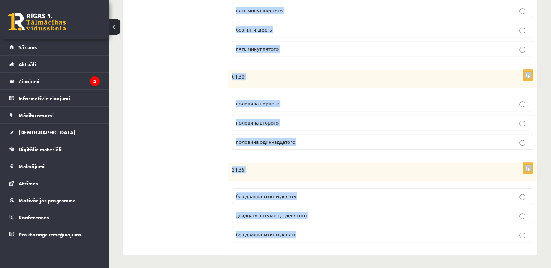
drag, startPoint x: 235, startPoint y: 44, endPoint x: 312, endPoint y: 269, distance: 238.0
copy form "Сколько времени? Выберите правильный вариант. 1p 22:30 половина десятого полови…"
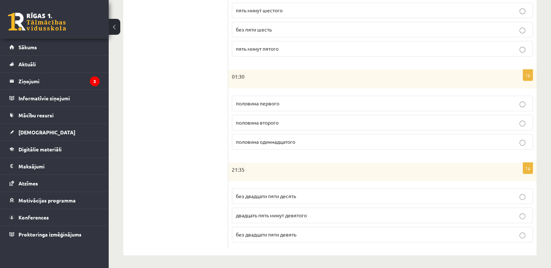
drag, startPoint x: 151, startPoint y: 161, endPoint x: 186, endPoint y: 165, distance: 35.4
click at [151, 161] on ul "1. uzdevums 2. uzdevums 3. uzdevums 4. uzdevums 5. uzdevums 6. uzdevums 7. uzde…" at bounding box center [179, 10] width 98 height 476
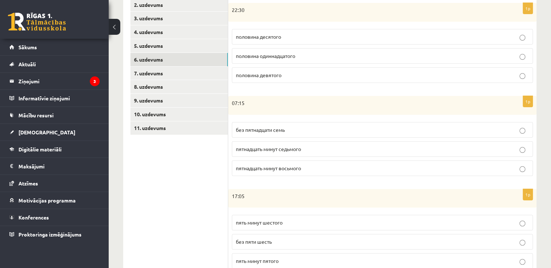
scroll to position [68, 0]
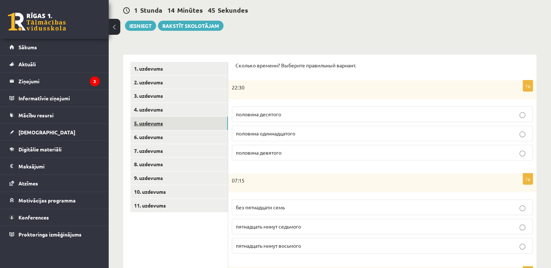
click at [189, 125] on link "5. uzdevums" at bounding box center [178, 123] width 97 height 13
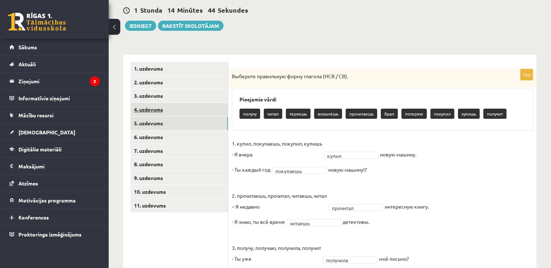
click at [193, 111] on link "4. uzdevums" at bounding box center [178, 109] width 97 height 13
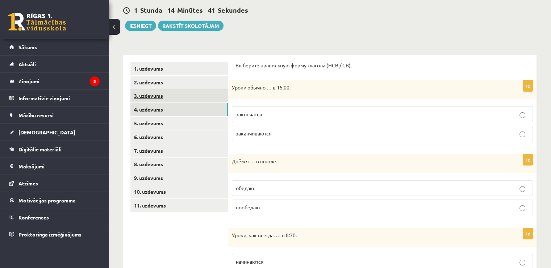
click at [193, 96] on link "3. uzdevums" at bounding box center [178, 95] width 97 height 13
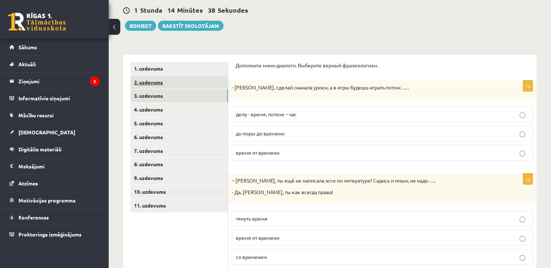
click at [199, 76] on link "2. uzdevums" at bounding box center [178, 82] width 97 height 13
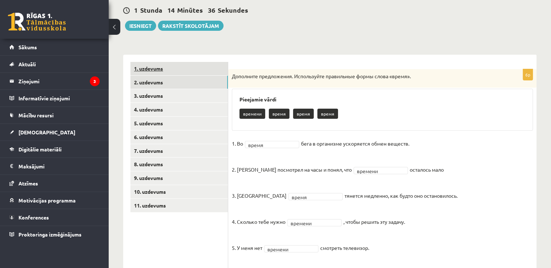
click at [210, 68] on link "1. uzdevums" at bounding box center [178, 68] width 97 height 13
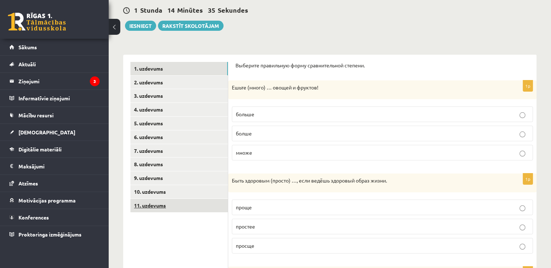
click at [215, 200] on link "11. uzdevums" at bounding box center [178, 205] width 97 height 13
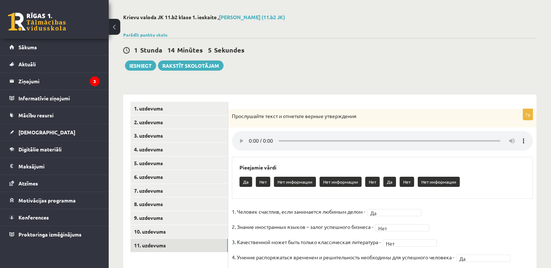
scroll to position [26, 0]
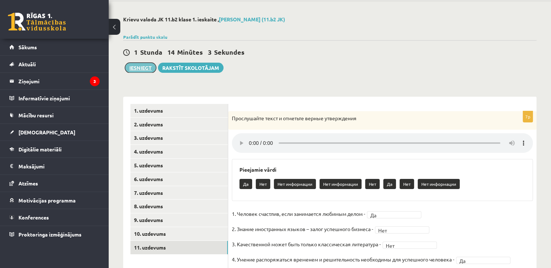
click at [145, 66] on button "Iesniegt" at bounding box center [140, 68] width 31 height 10
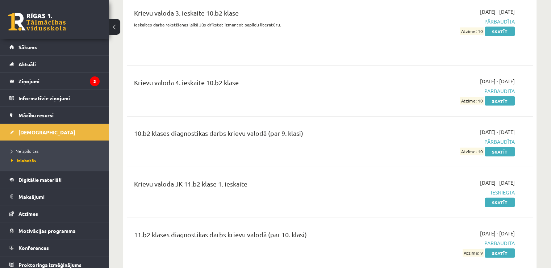
scroll to position [1629, 0]
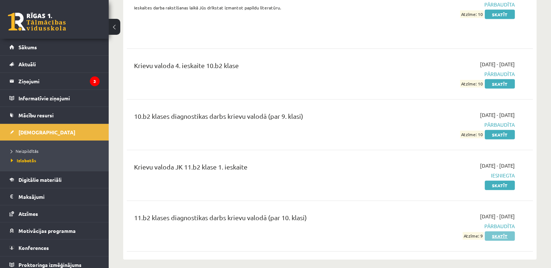
click at [500, 231] on link "Skatīt" at bounding box center [499, 235] width 30 height 9
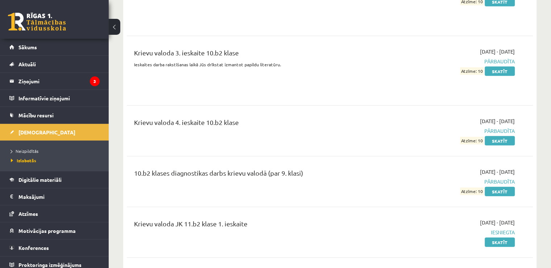
scroll to position [1556, 0]
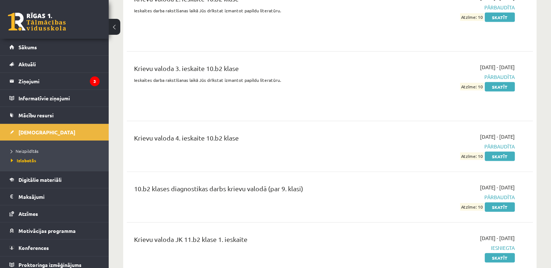
click at [30, 146] on li "Neizpildītās" at bounding box center [56, 150] width 90 height 9
click at [29, 152] on span "Neizpildītās" at bounding box center [26, 151] width 31 height 6
